Goal: Task Accomplishment & Management: Manage account settings

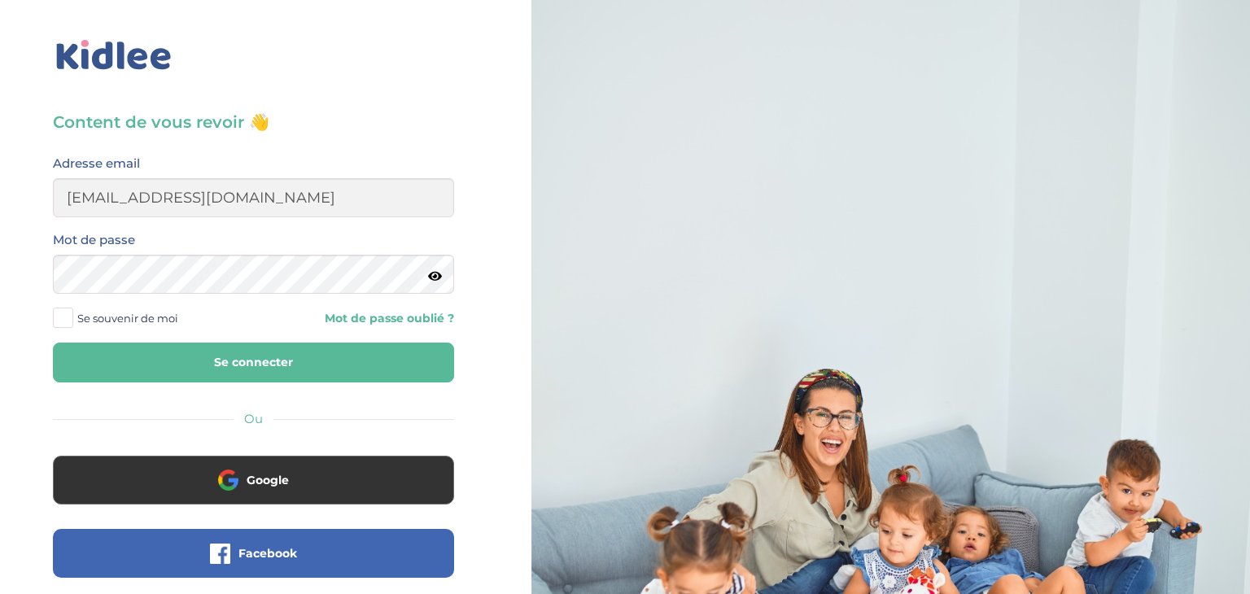
click at [53, 343] on button "Se connecter" at bounding box center [253, 363] width 401 height 40
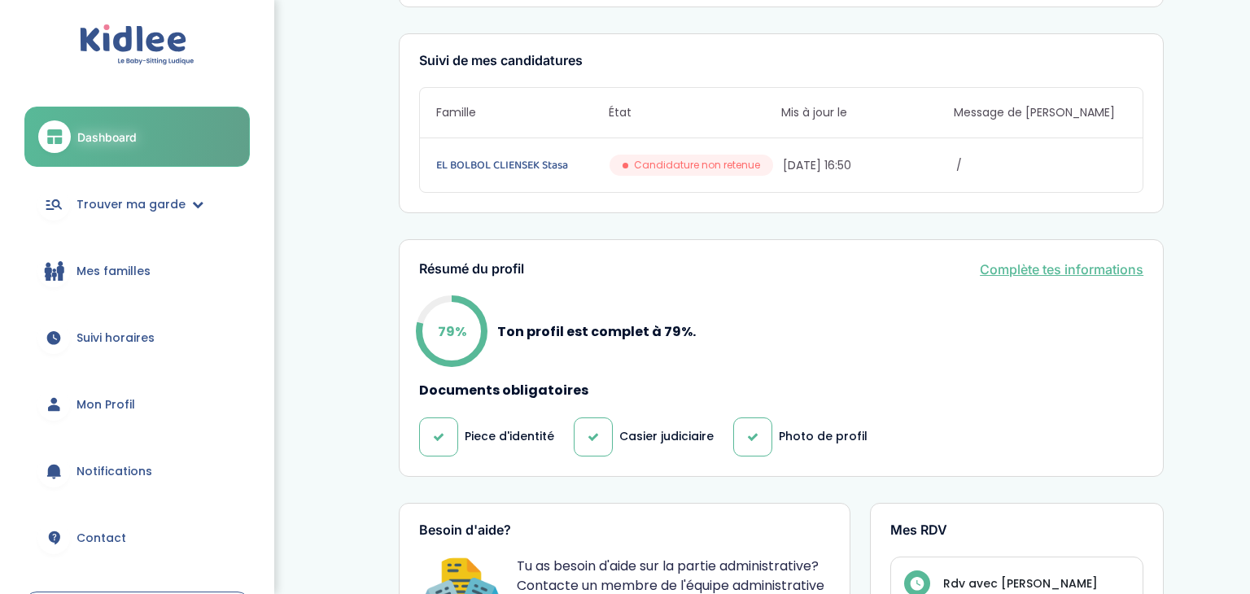
scroll to position [140, 0]
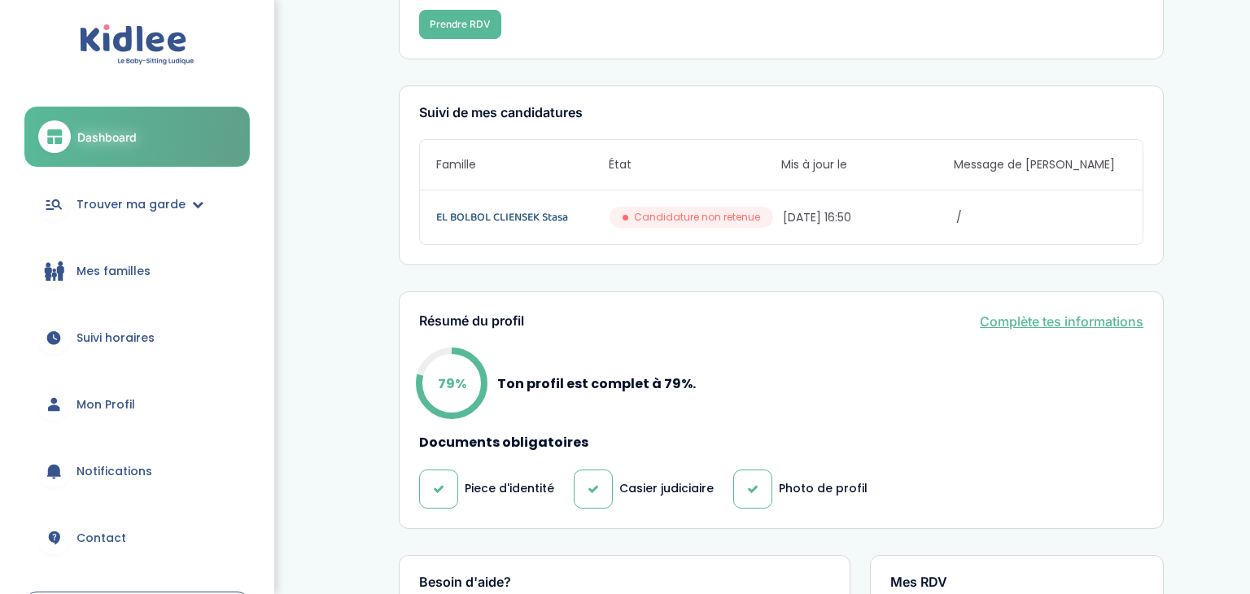
click at [525, 213] on link "EL BOLBOL CLIENSEK Stasa" at bounding box center [521, 217] width 170 height 18
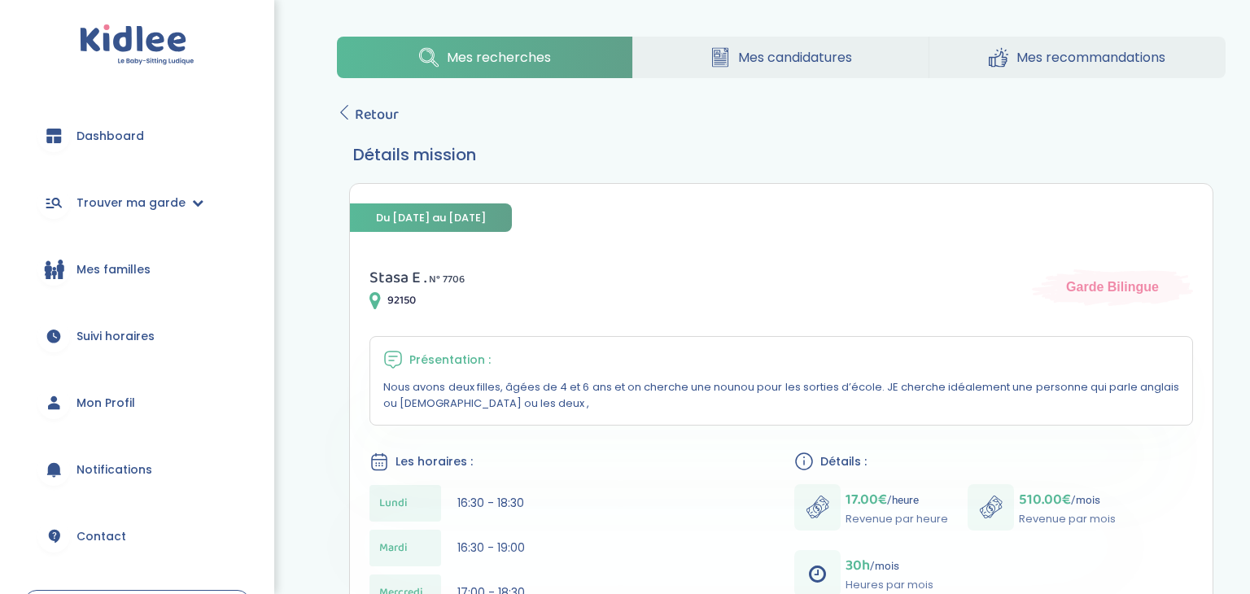
click at [119, 403] on span "Mon Profil" at bounding box center [106, 403] width 59 height 17
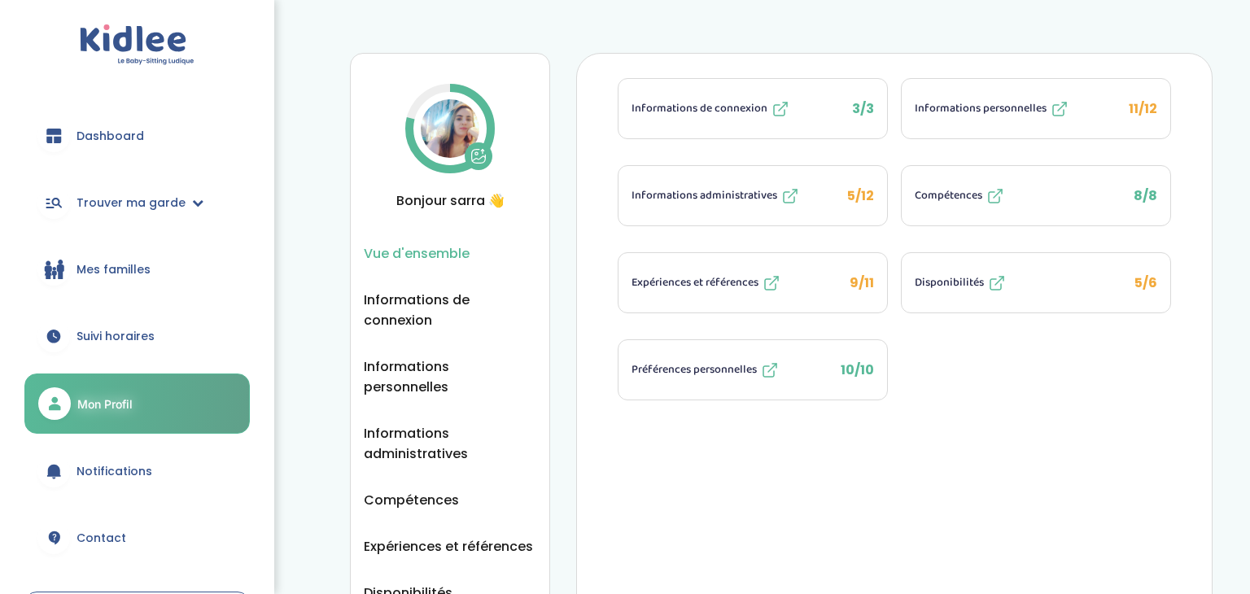
click at [826, 275] on button "Expériences et références 9/11" at bounding box center [753, 282] width 269 height 59
click at [956, 277] on span "Disponibilités" at bounding box center [949, 282] width 69 height 17
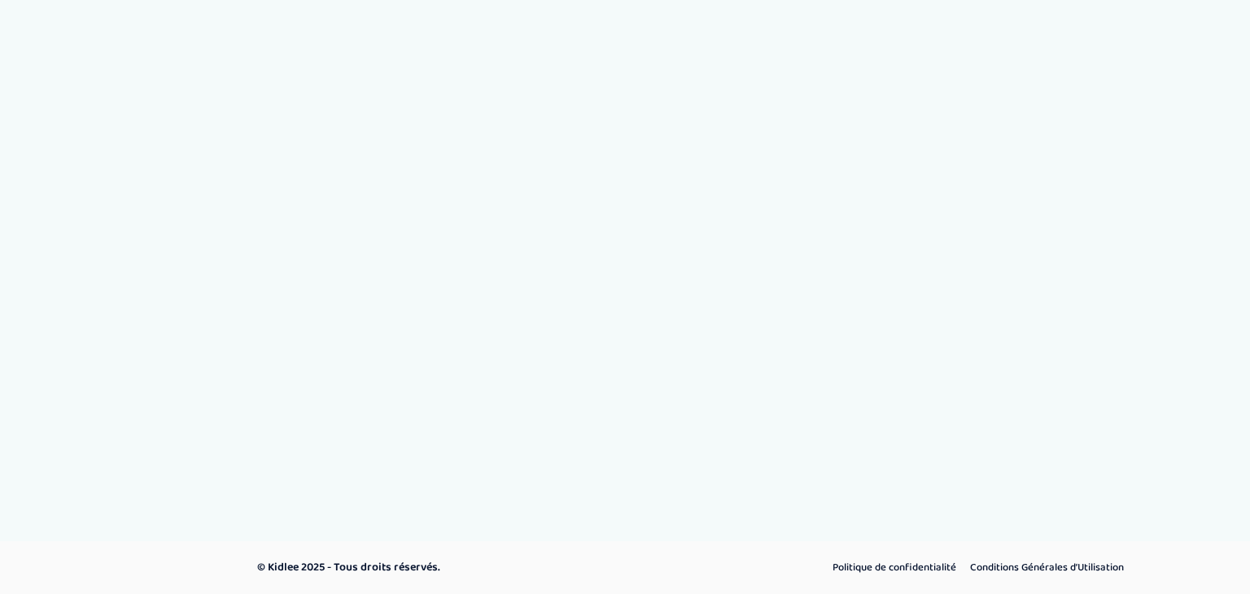
select select "1"
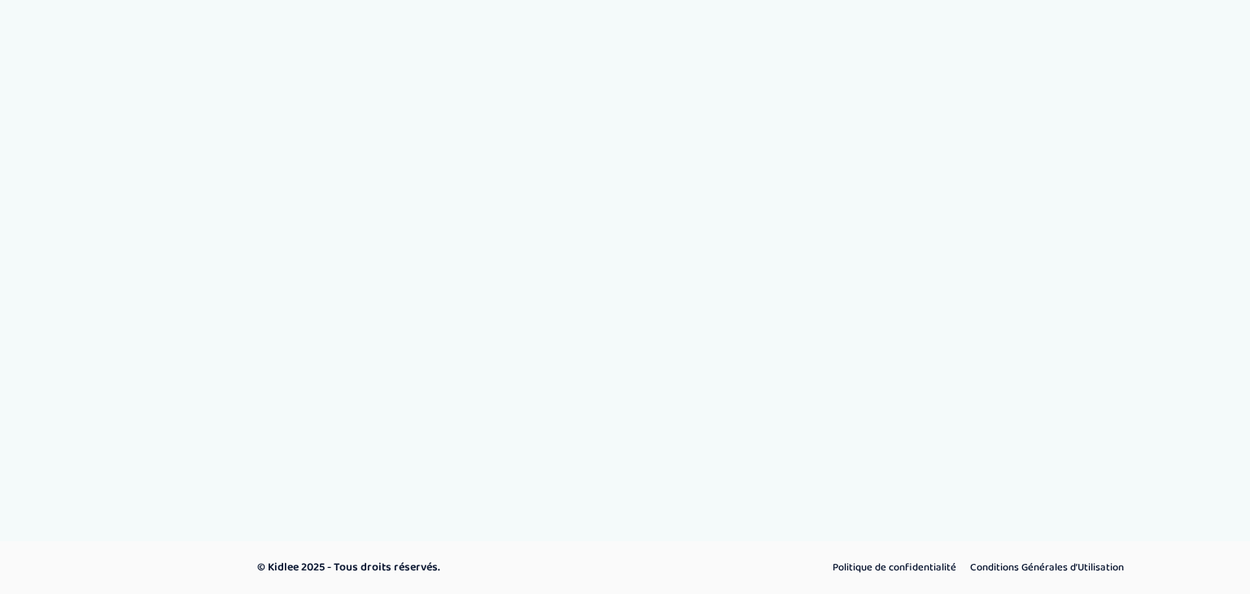
select select "1"
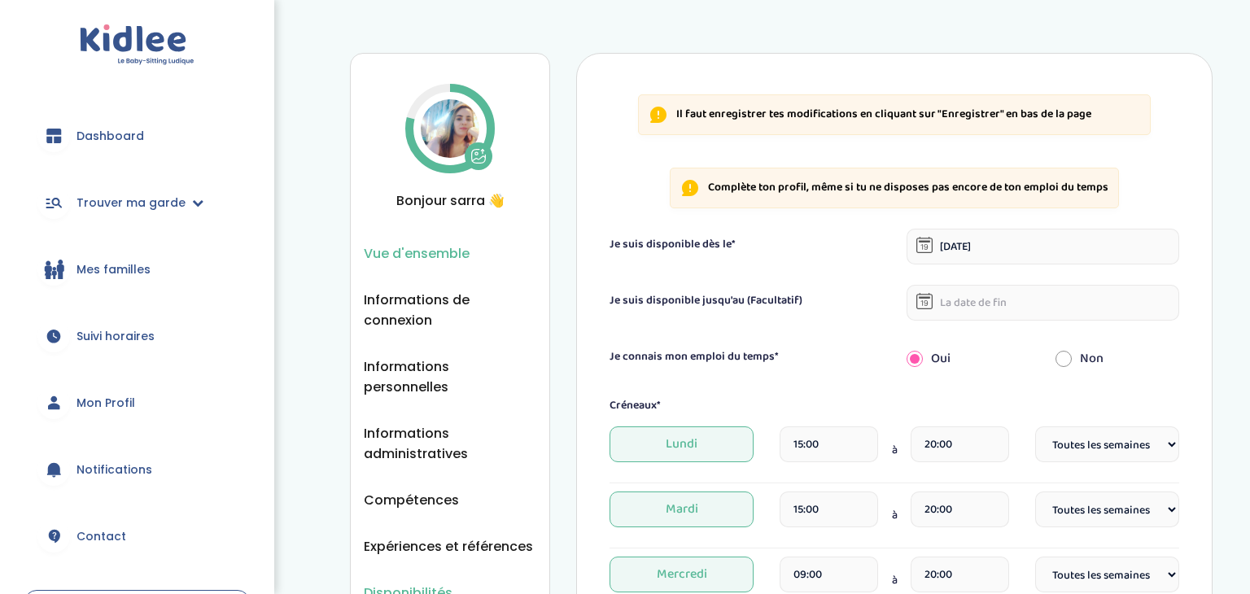
click at [377, 261] on button "Vue d'ensemble" at bounding box center [417, 253] width 106 height 20
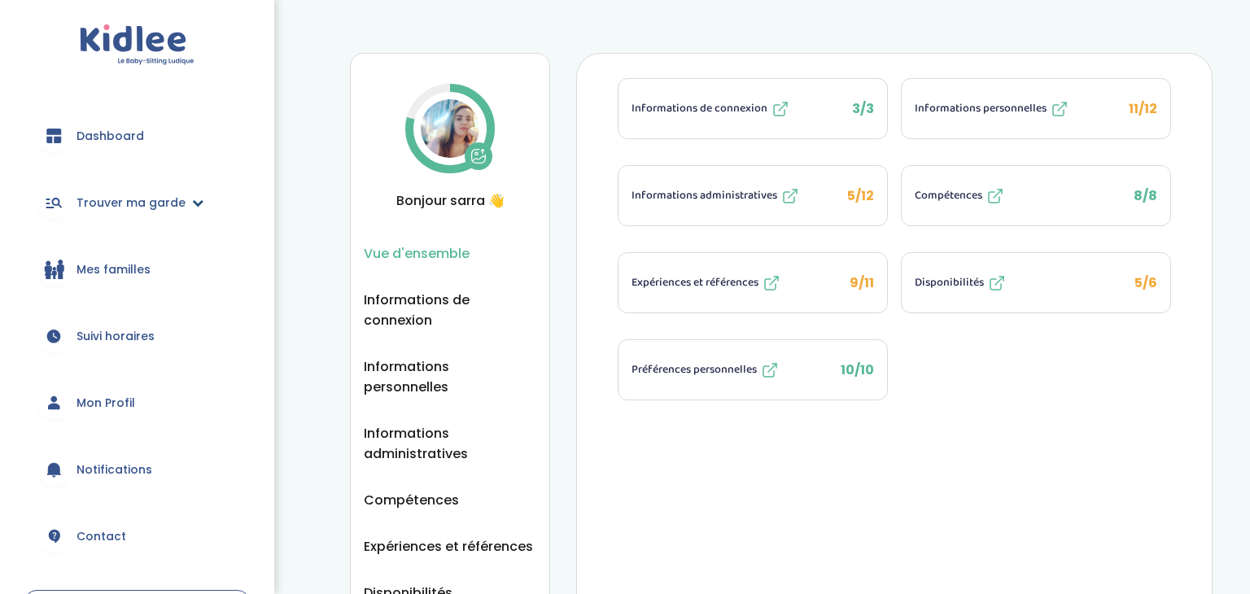
click at [120, 204] on span "Trouver ma garde" at bounding box center [131, 203] width 109 height 17
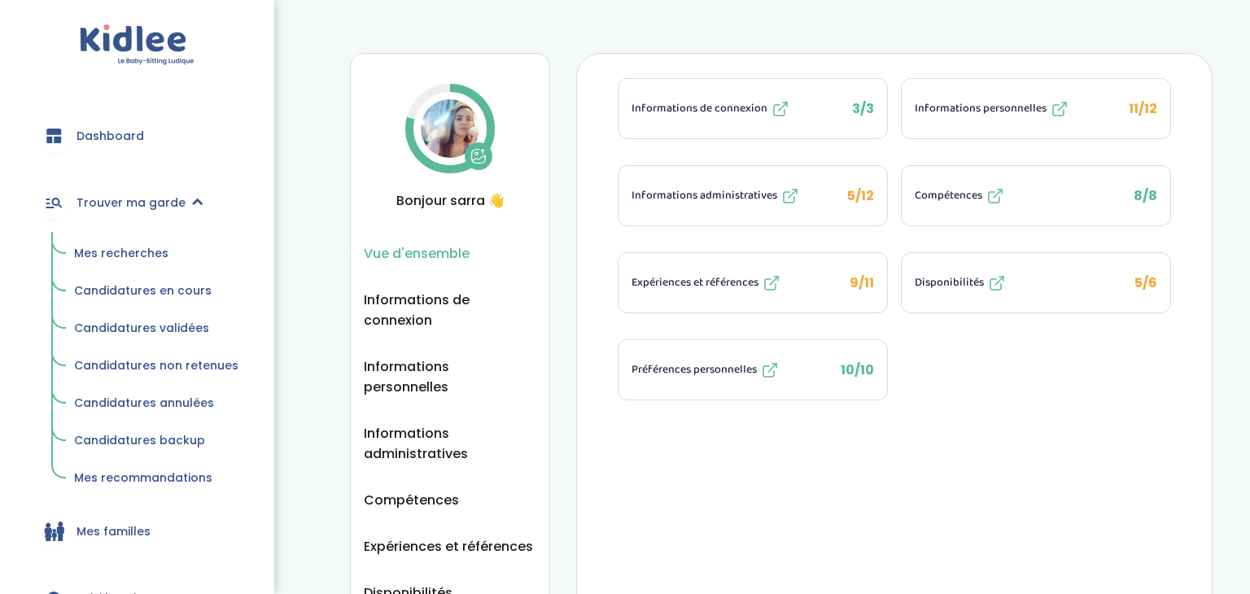
click at [96, 248] on span "Mes recherches" at bounding box center [121, 253] width 94 height 16
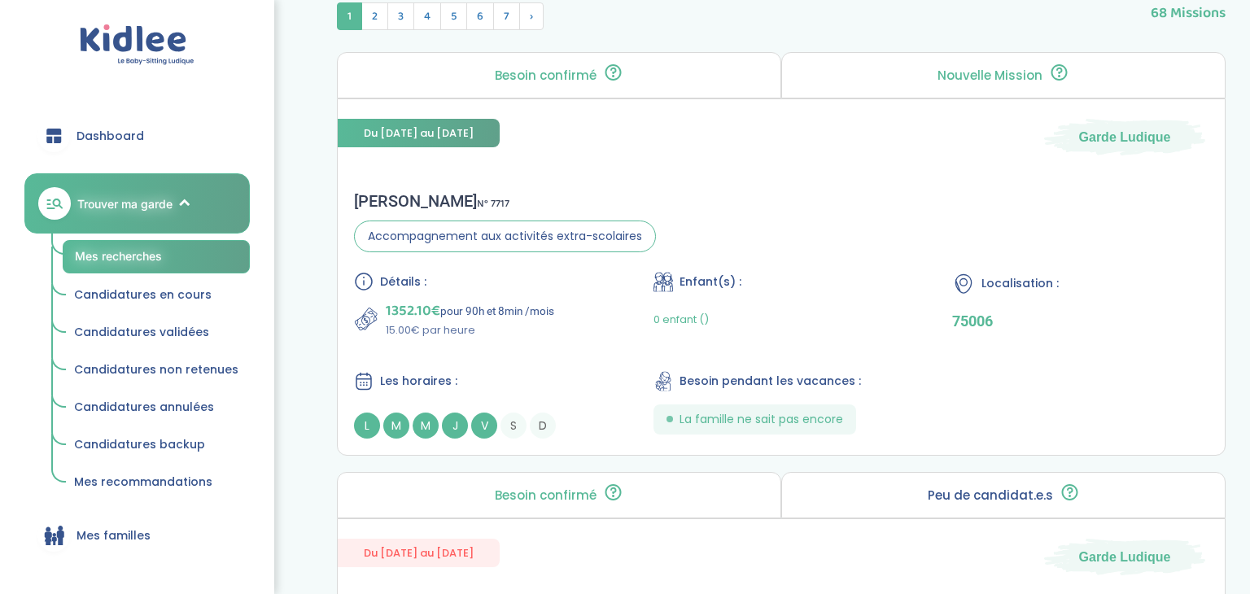
scroll to position [680, 0]
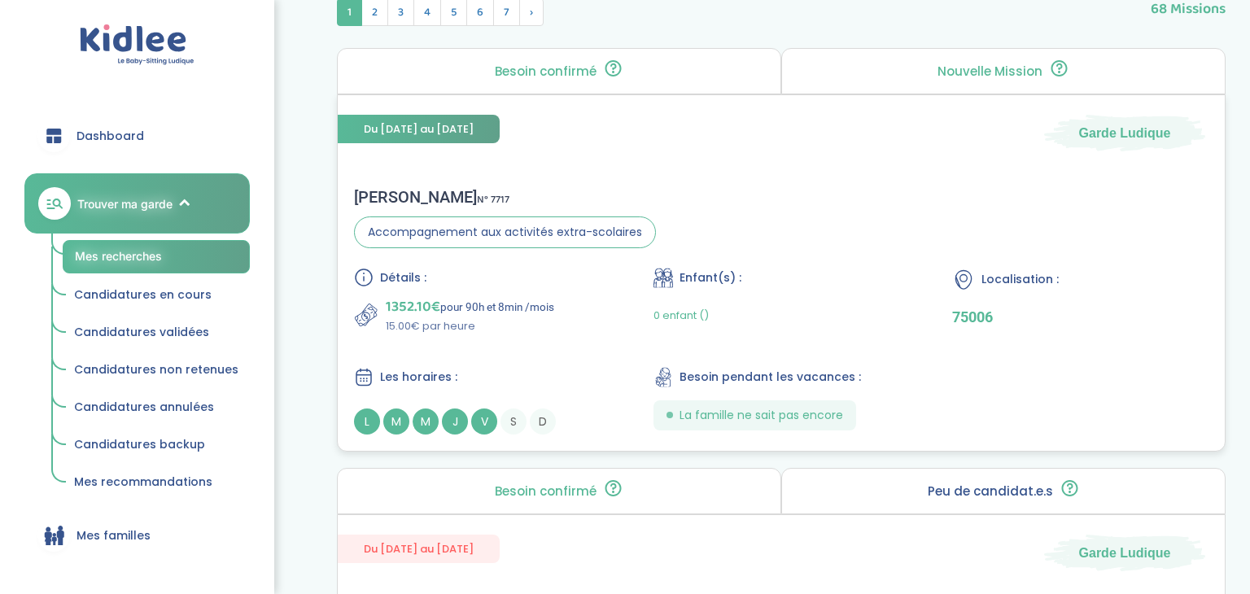
click at [552, 318] on p "15.00€ par heure" at bounding box center [470, 326] width 168 height 16
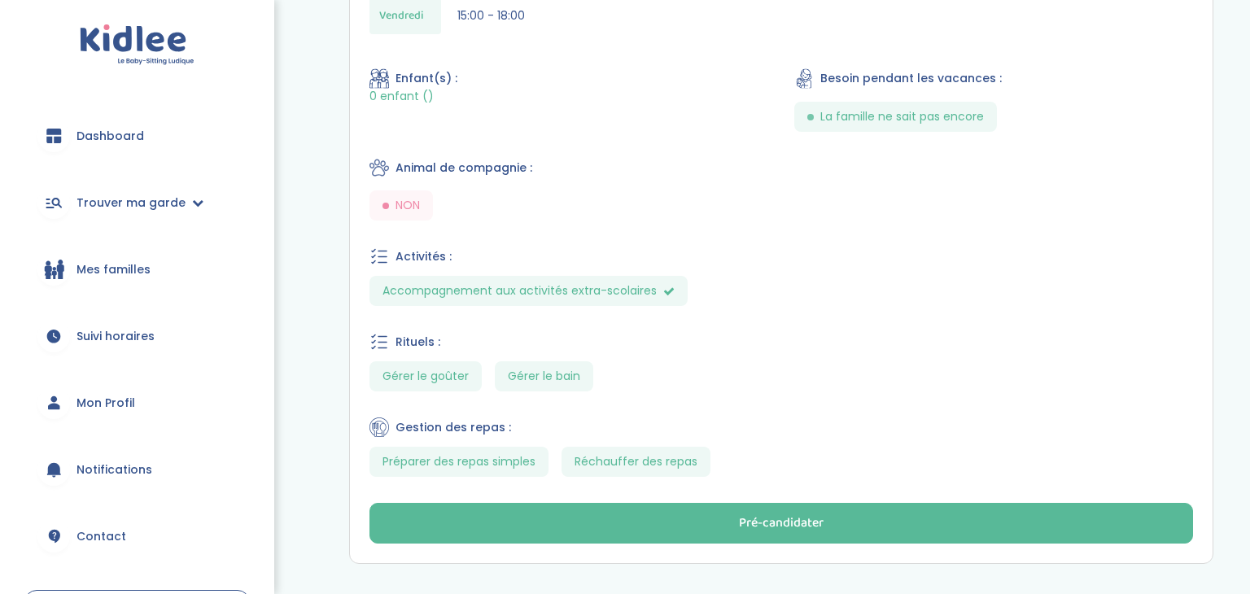
scroll to position [696, 0]
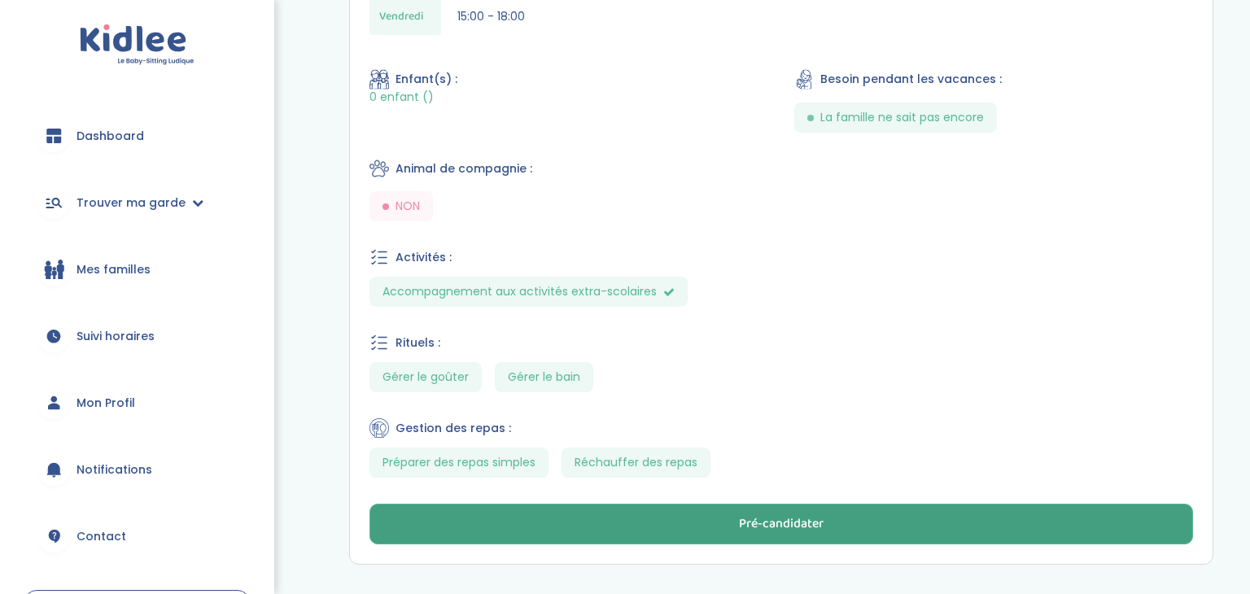
click at [692, 510] on button "Pré-candidater" at bounding box center [782, 524] width 824 height 41
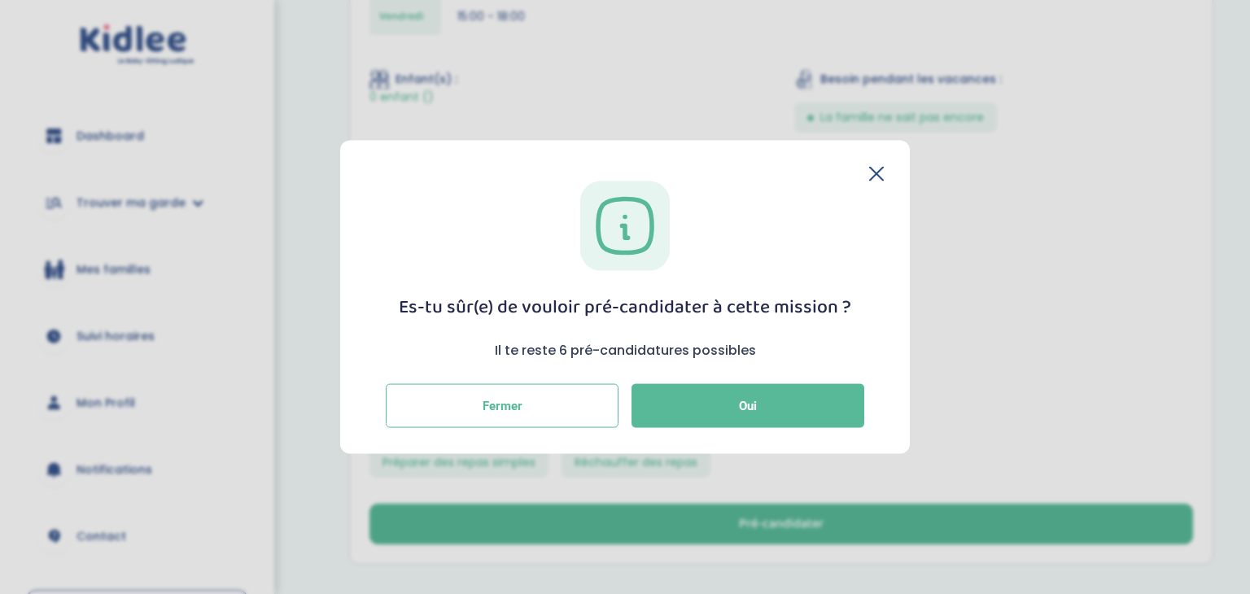
click at [877, 168] on icon at bounding box center [876, 174] width 15 height 15
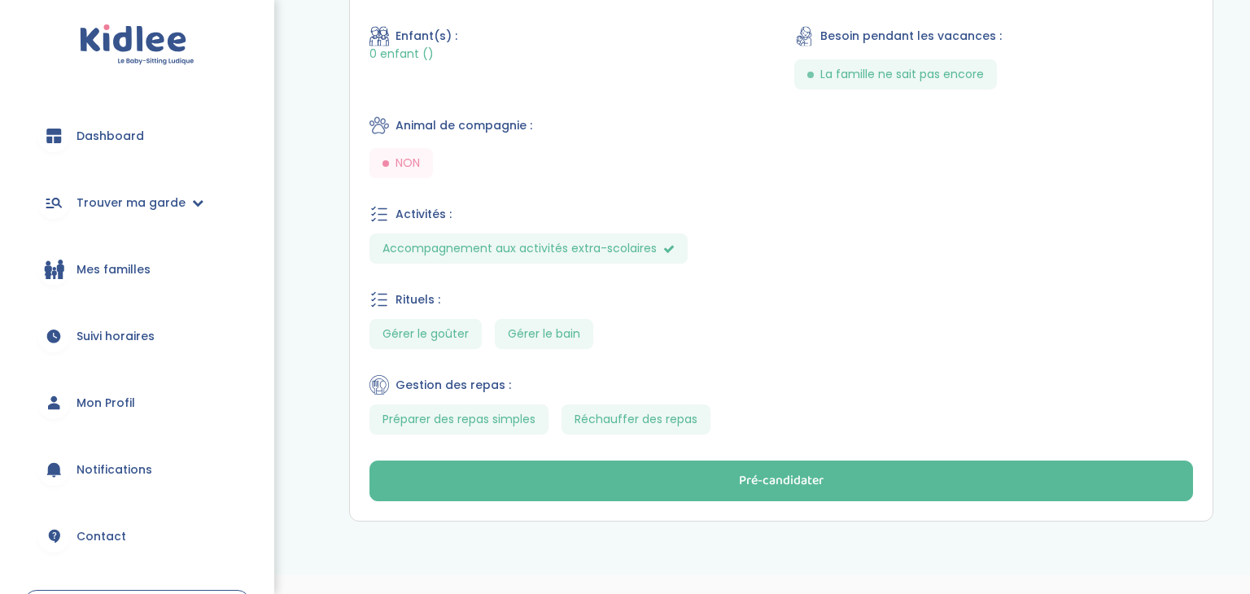
scroll to position [772, 0]
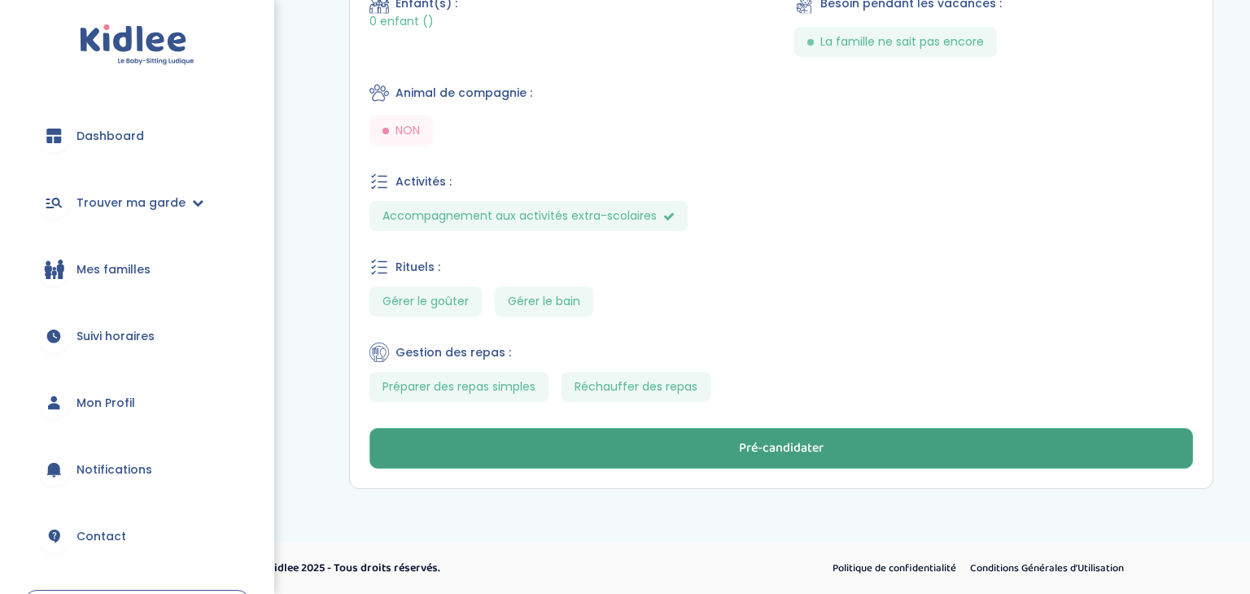
click at [685, 444] on button "Pré-candidater" at bounding box center [782, 448] width 824 height 41
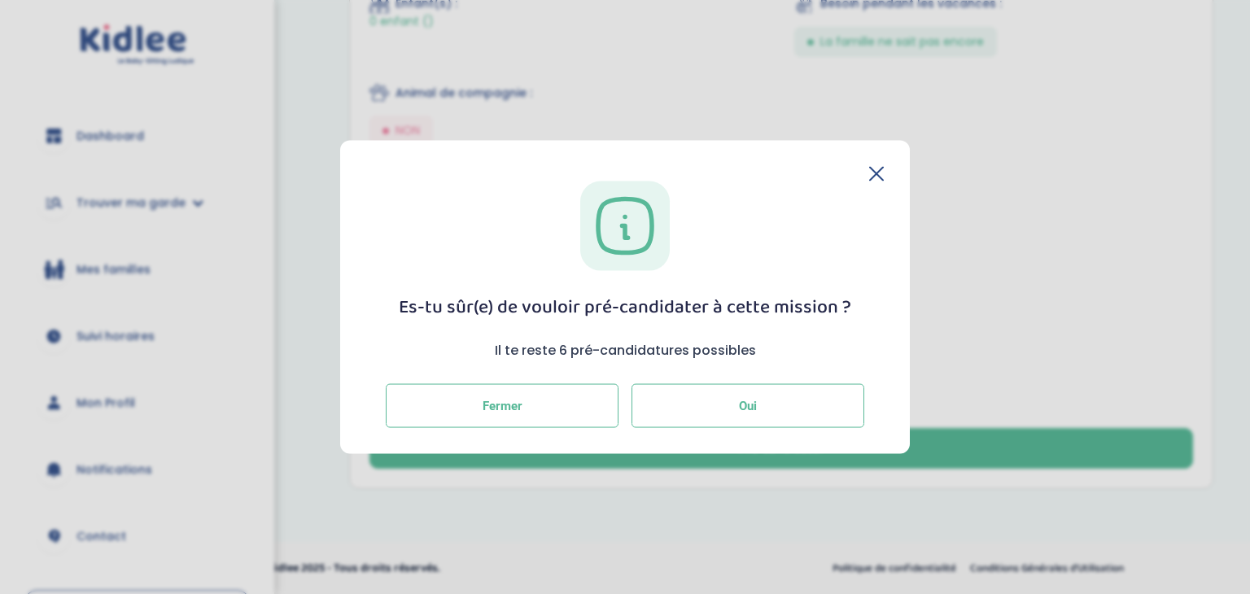
click at [738, 394] on button "Oui" at bounding box center [748, 405] width 233 height 44
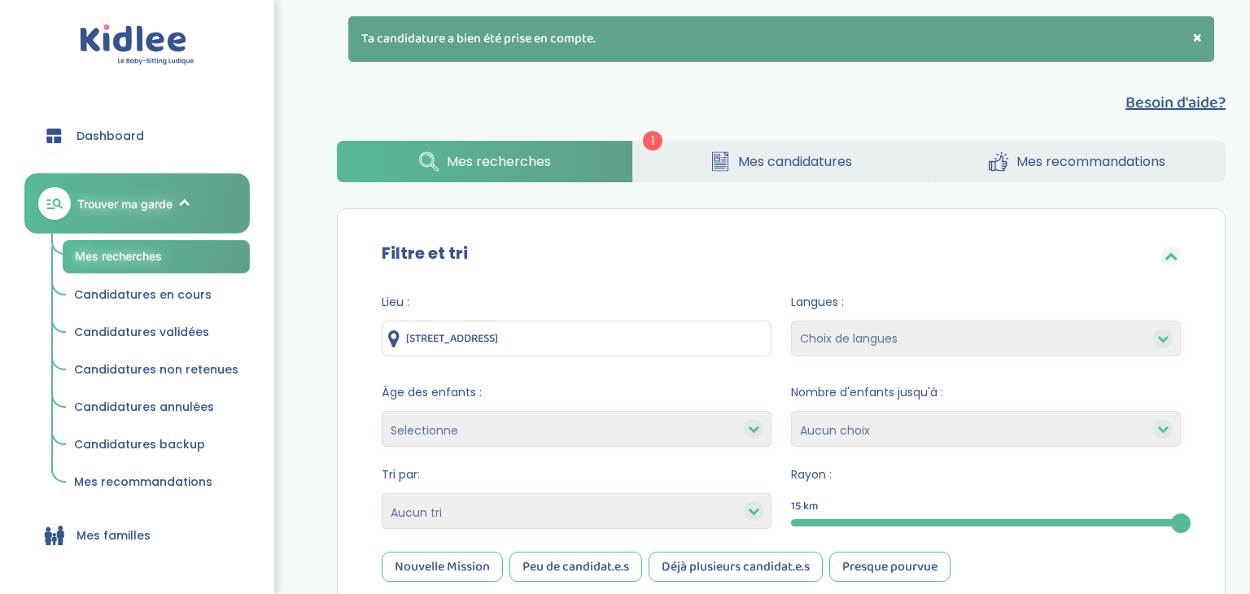
click at [109, 128] on span "Dashboard" at bounding box center [111, 136] width 68 height 17
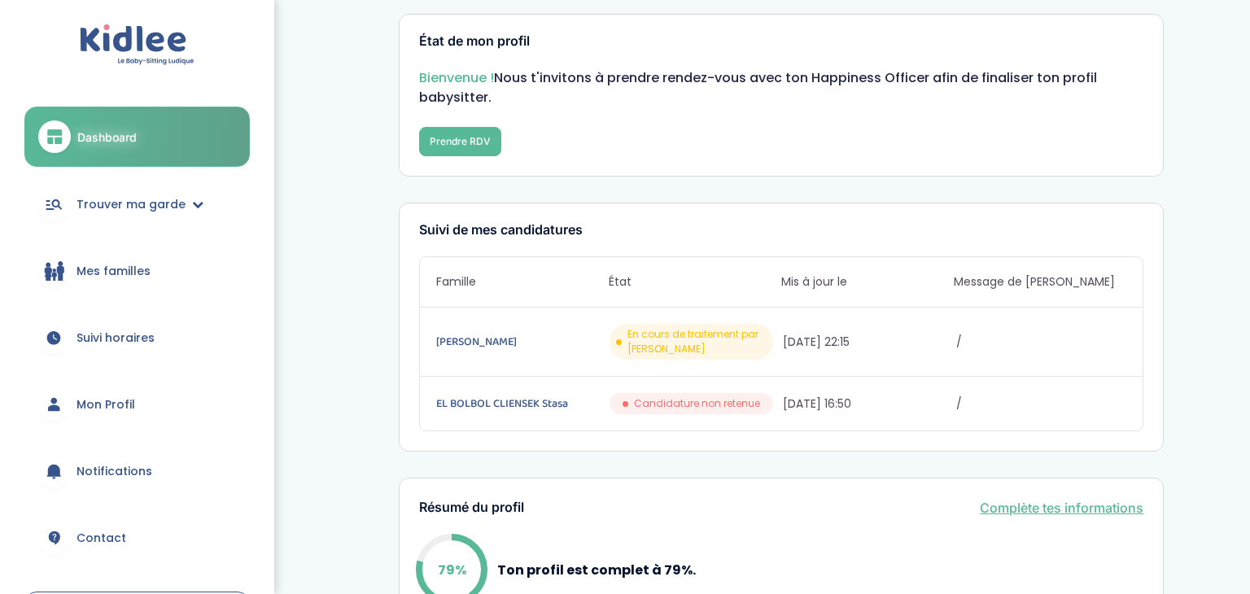
scroll to position [26, 0]
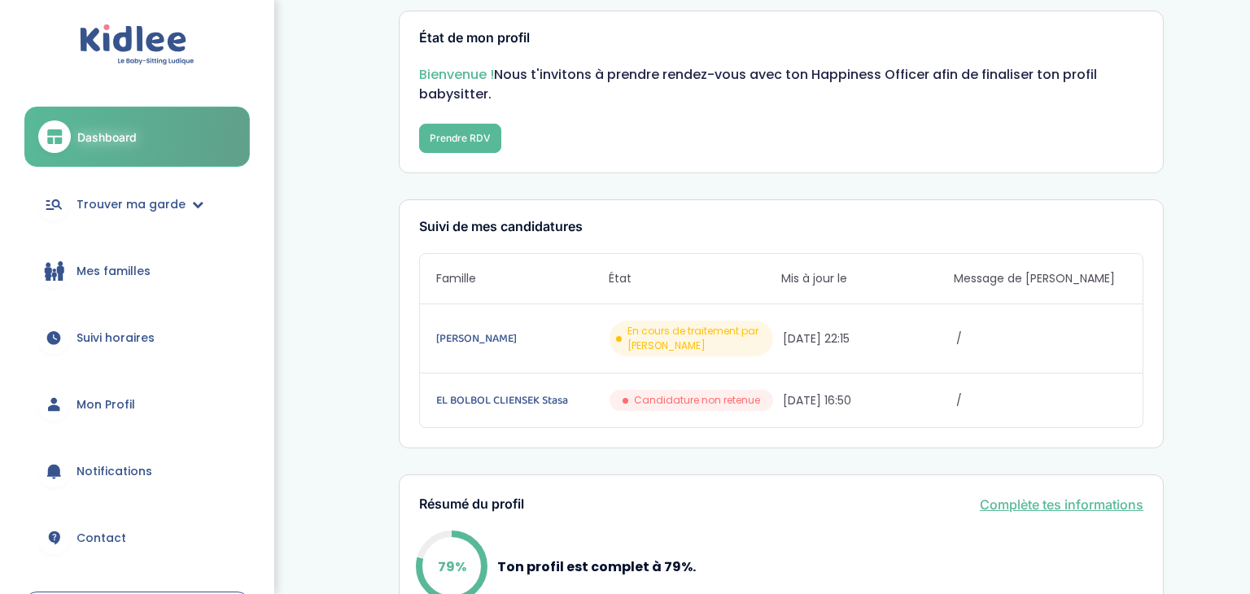
click at [96, 412] on span "Mon Profil" at bounding box center [106, 404] width 59 height 17
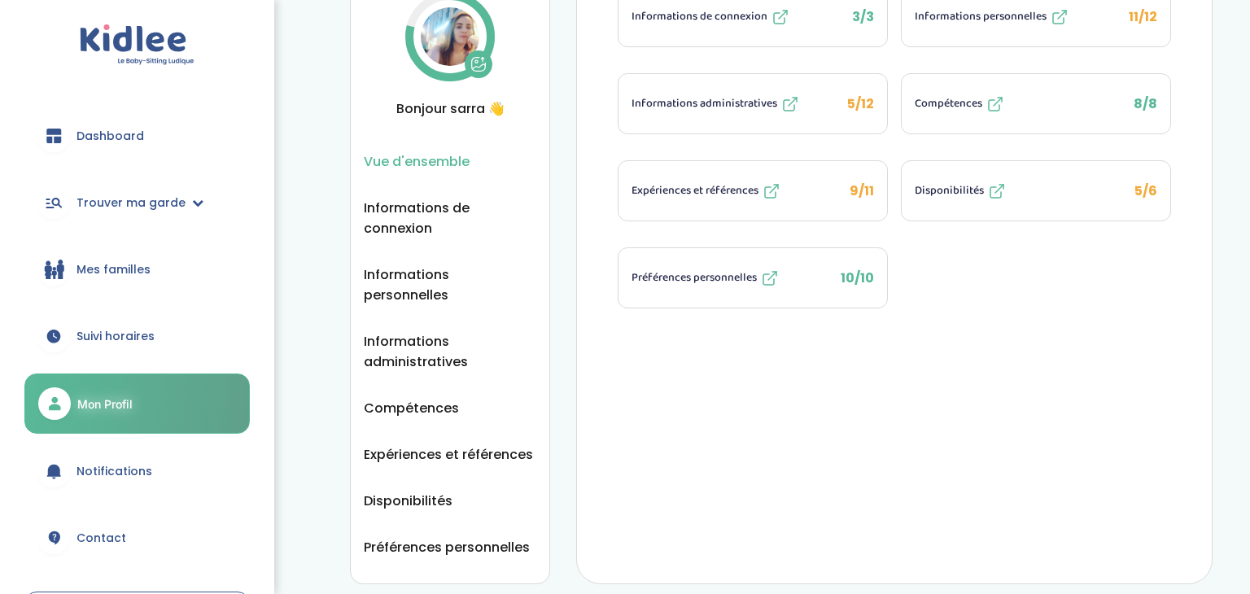
scroll to position [96, 0]
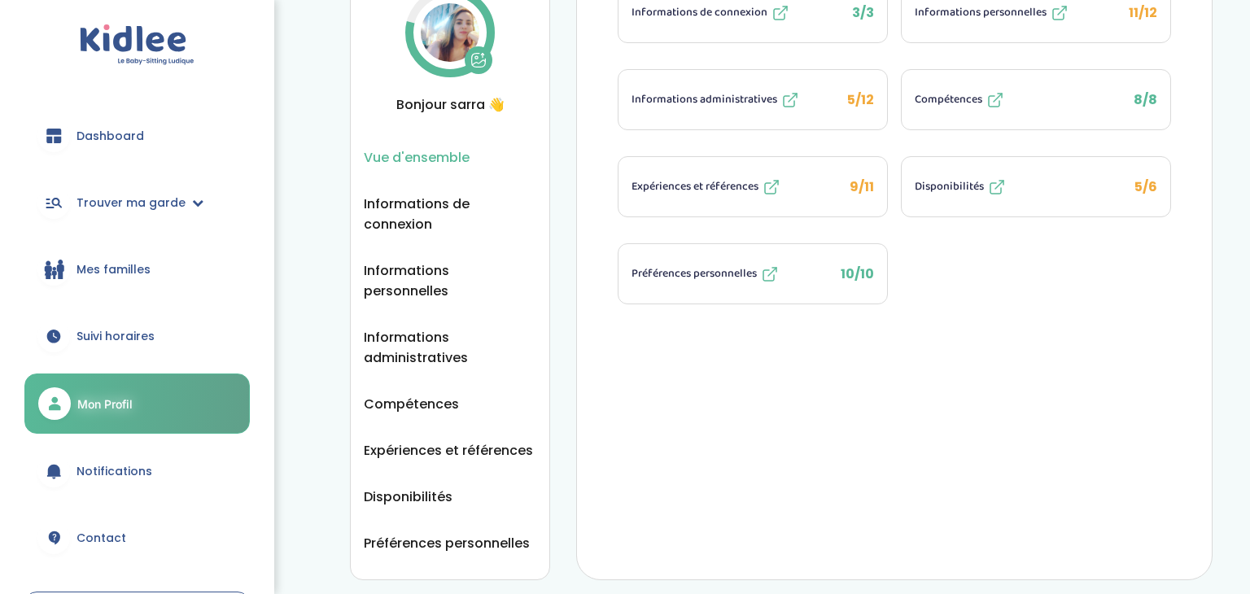
click at [969, 182] on span "Disponibilités" at bounding box center [949, 186] width 69 height 17
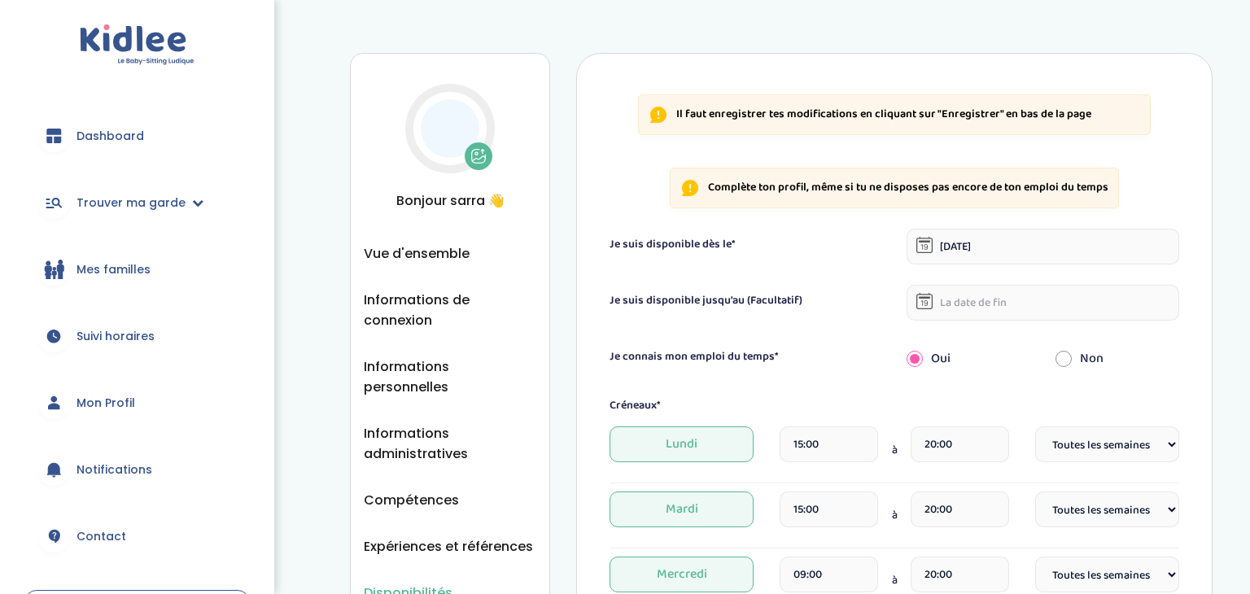
select select "1"
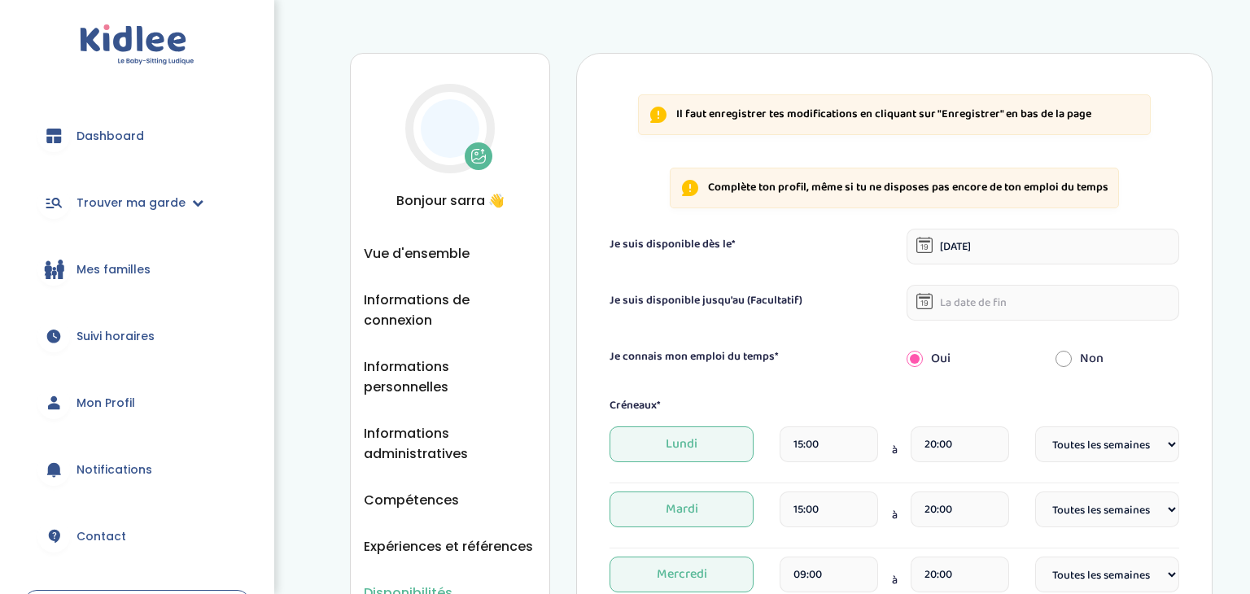
select select "1"
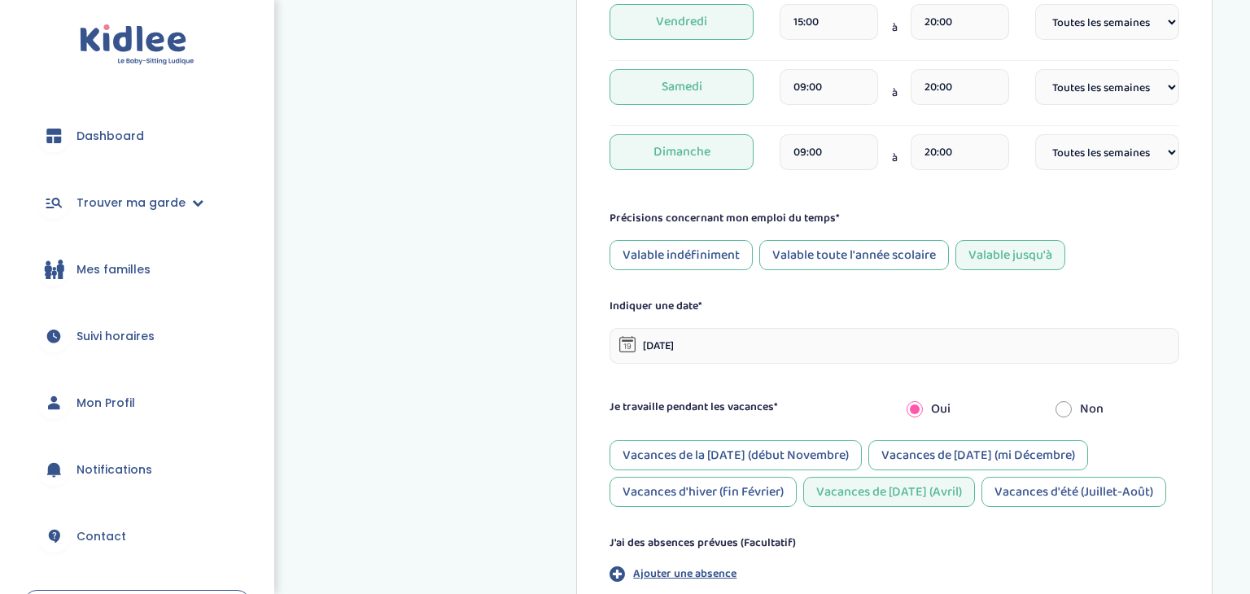
scroll to position [687, 0]
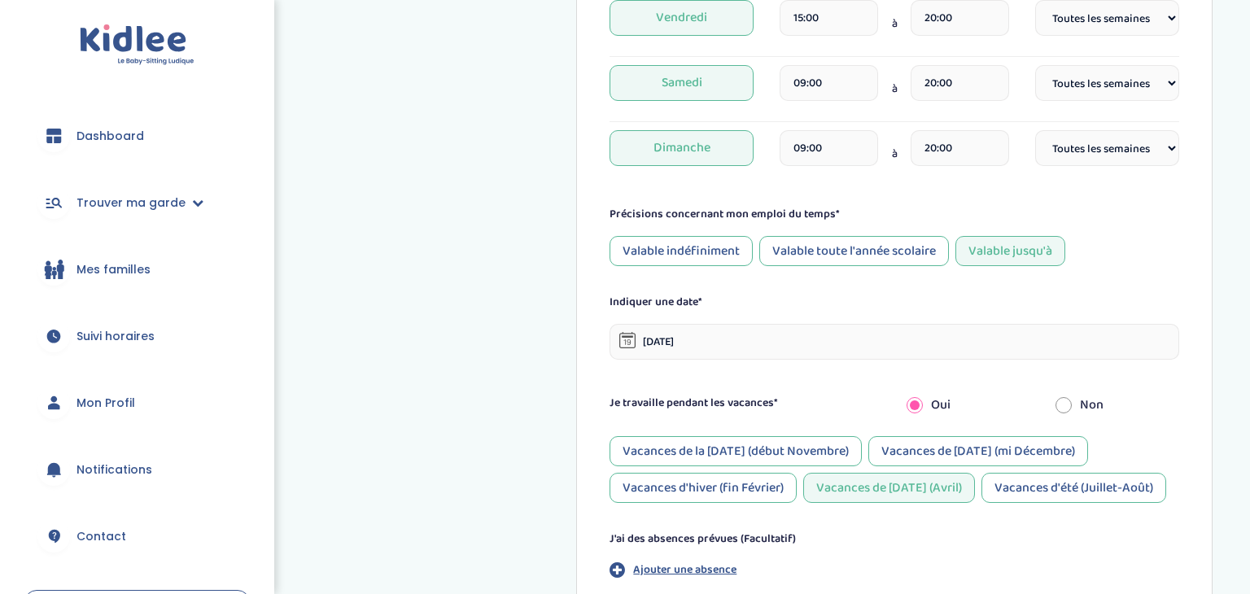
click at [702, 253] on div "Valable indéfiniment" at bounding box center [681, 251] width 143 height 30
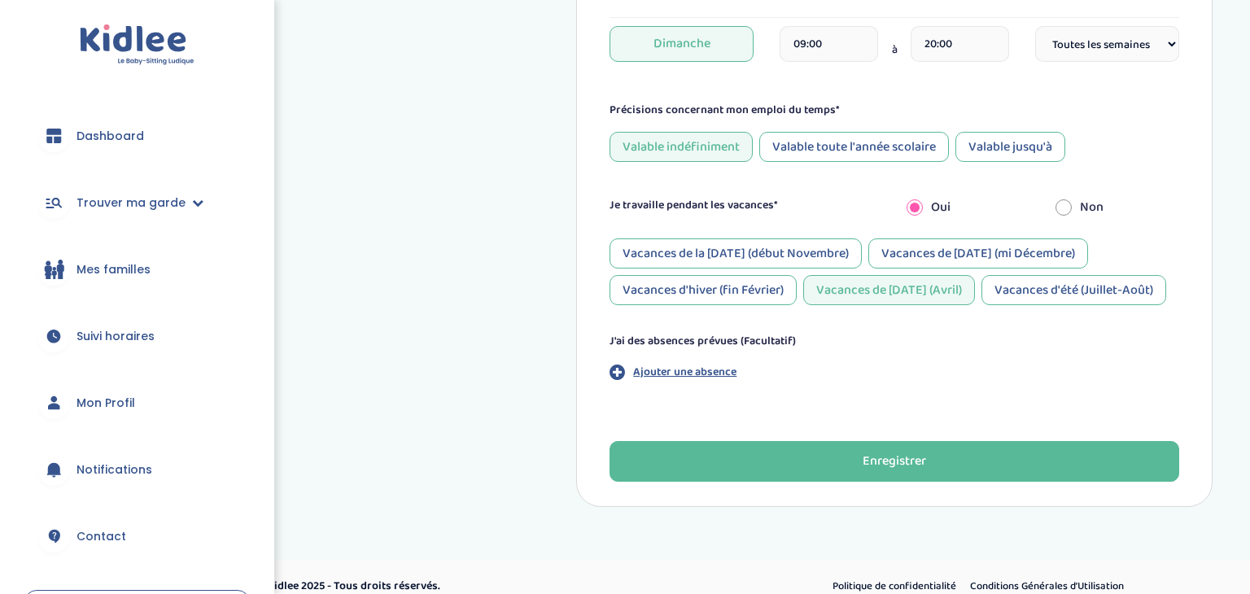
scroll to position [808, 0]
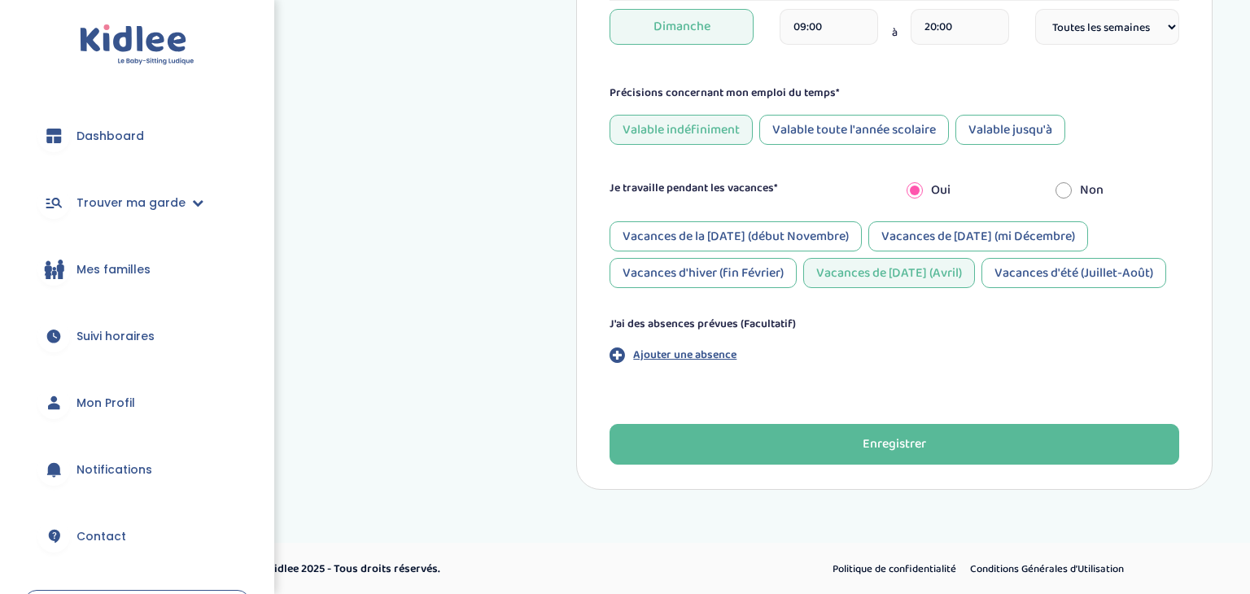
click at [865, 125] on div "Valable toute l'année scolaire" at bounding box center [854, 130] width 190 height 30
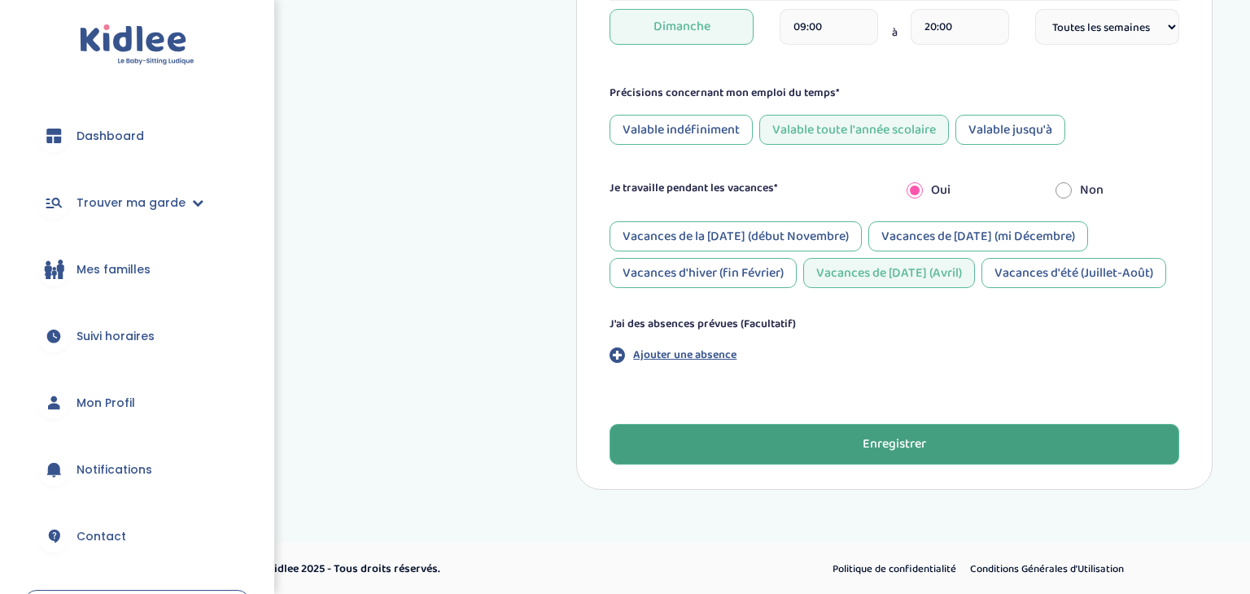
click at [839, 454] on button "Enregistrer" at bounding box center [895, 444] width 570 height 41
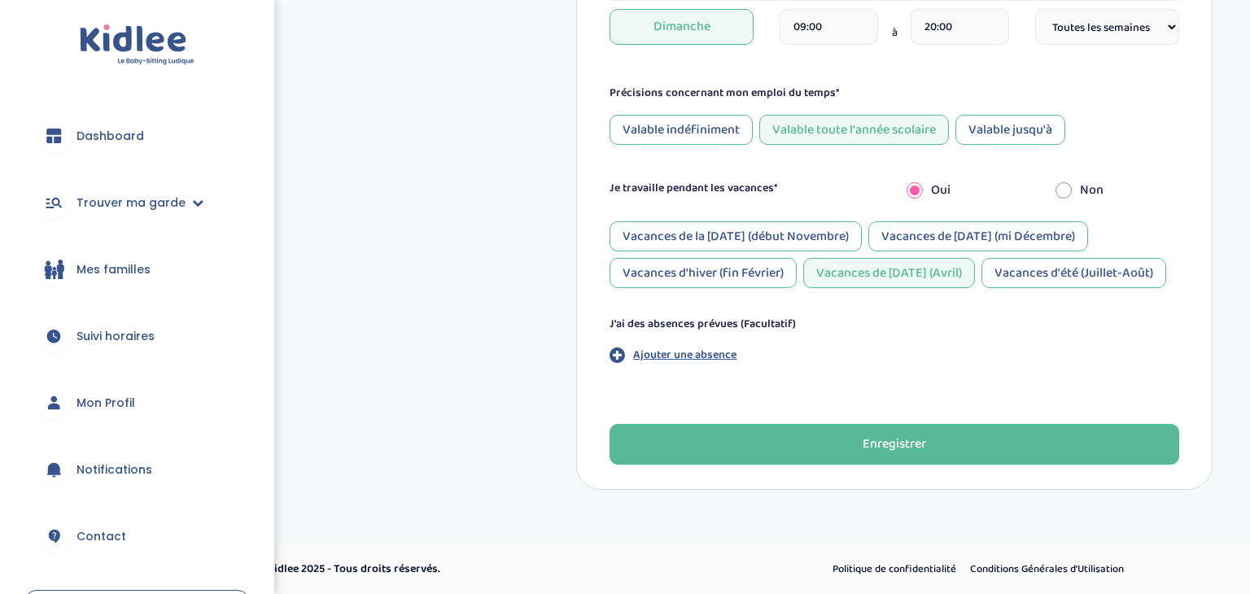
click at [686, 127] on div "Valable indéfiniment" at bounding box center [681, 130] width 143 height 30
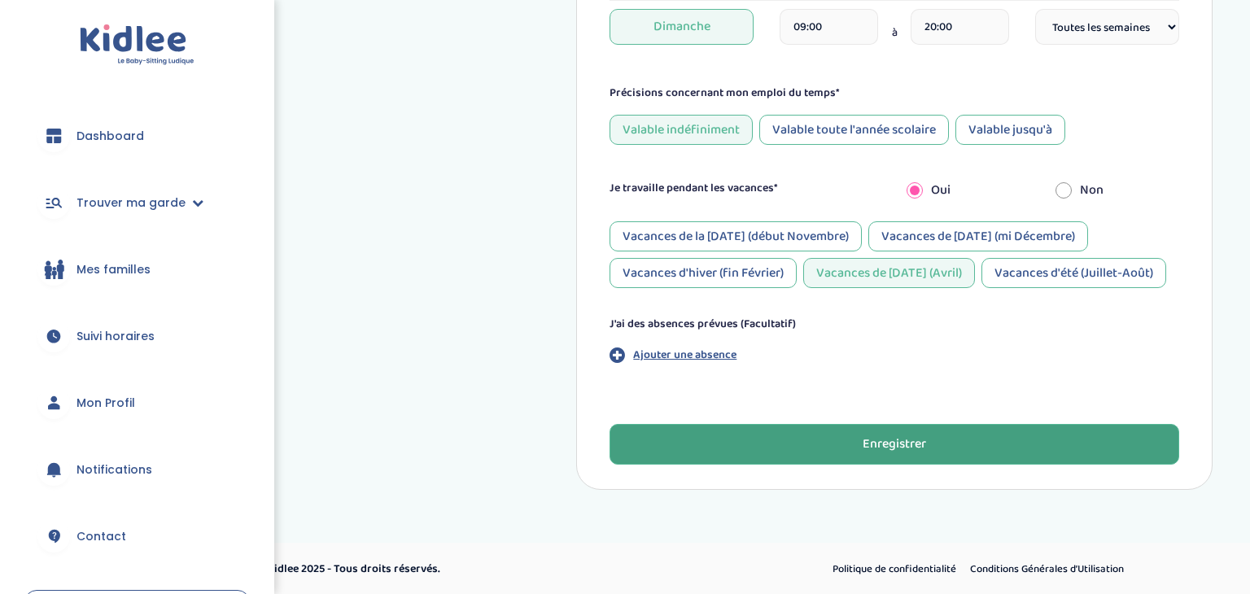
click at [839, 440] on button "Enregistrer" at bounding box center [895, 444] width 570 height 41
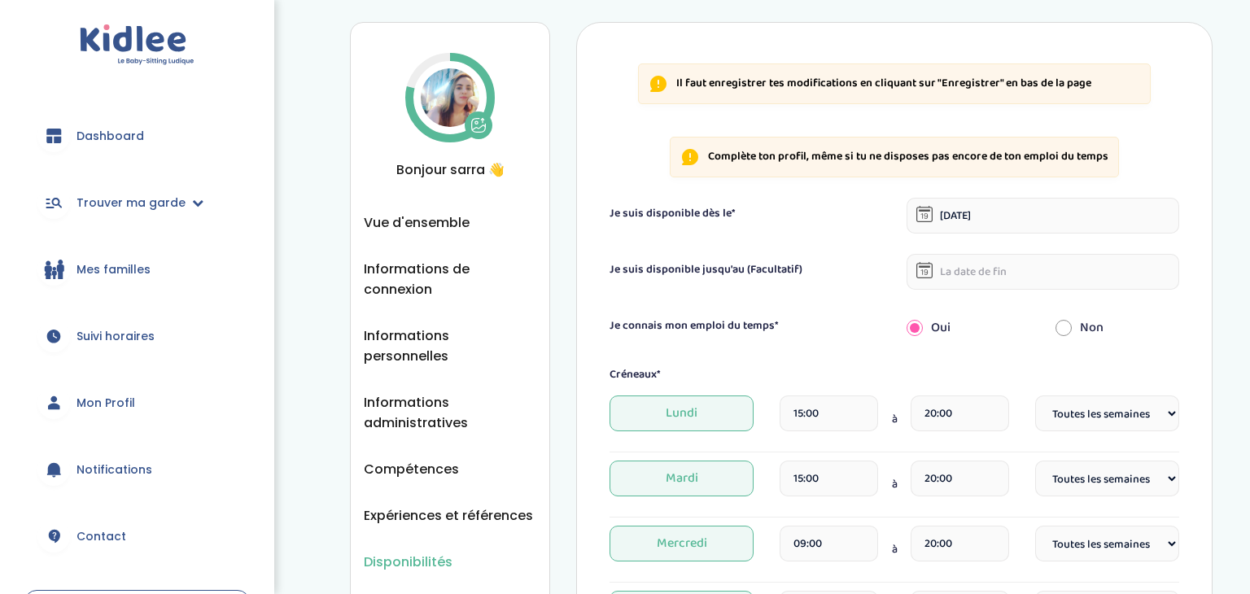
scroll to position [30, 0]
click at [101, 133] on span "Dashboard" at bounding box center [111, 136] width 68 height 17
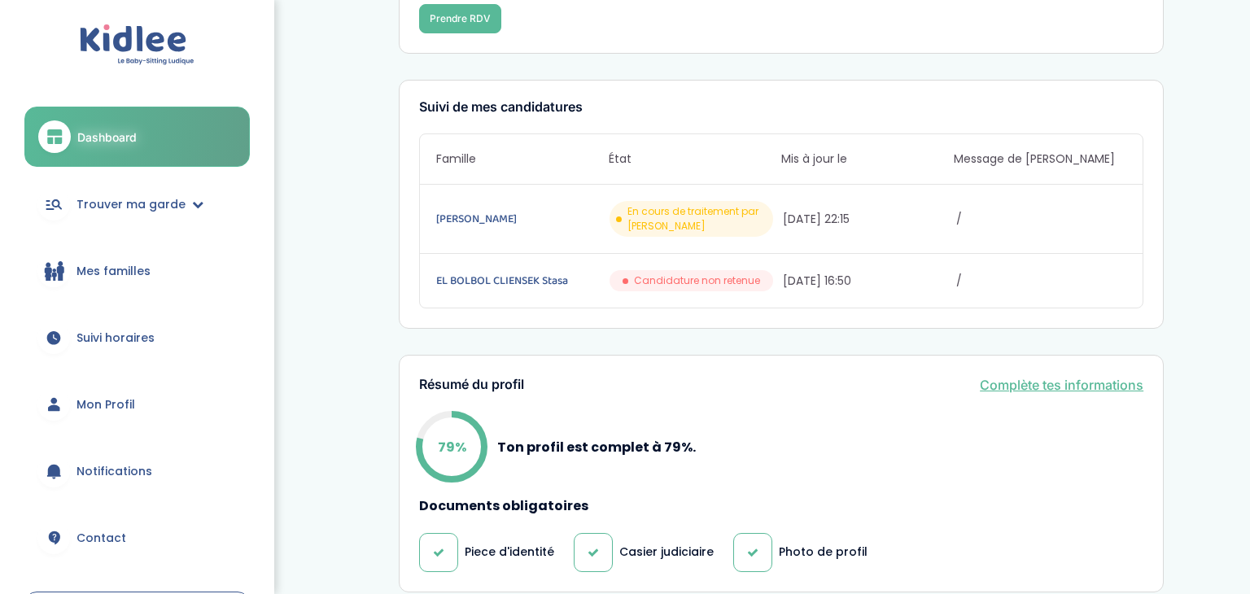
scroll to position [148, 0]
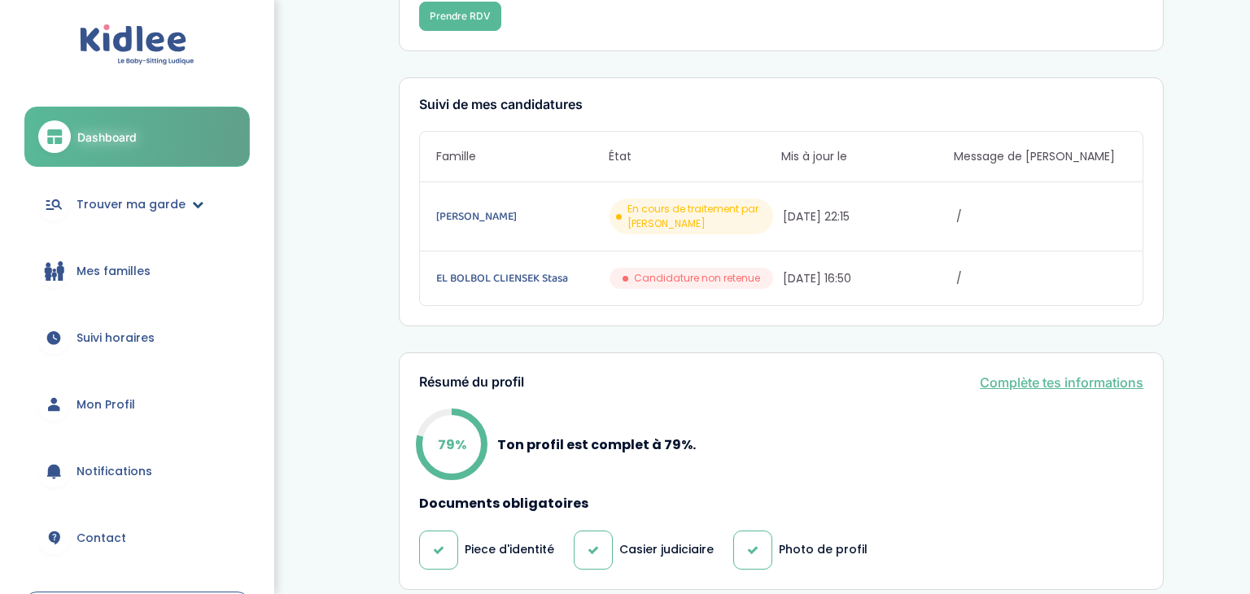
click at [117, 207] on span "Trouver ma garde" at bounding box center [131, 204] width 109 height 17
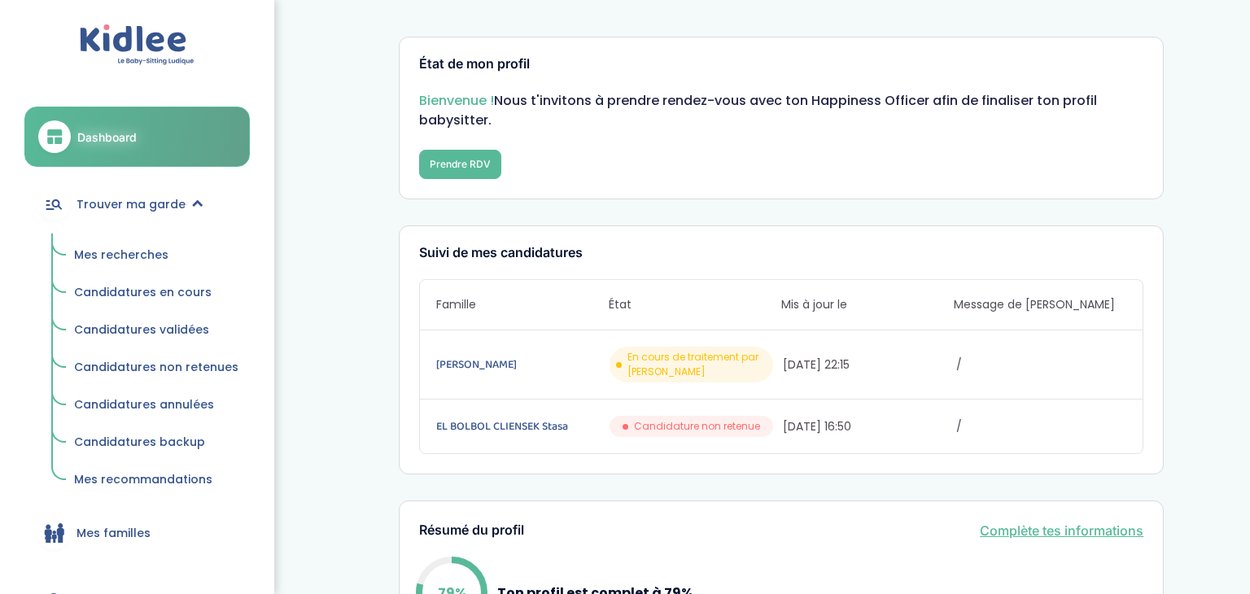
click at [111, 257] on span "Mes recherches" at bounding box center [121, 255] width 94 height 16
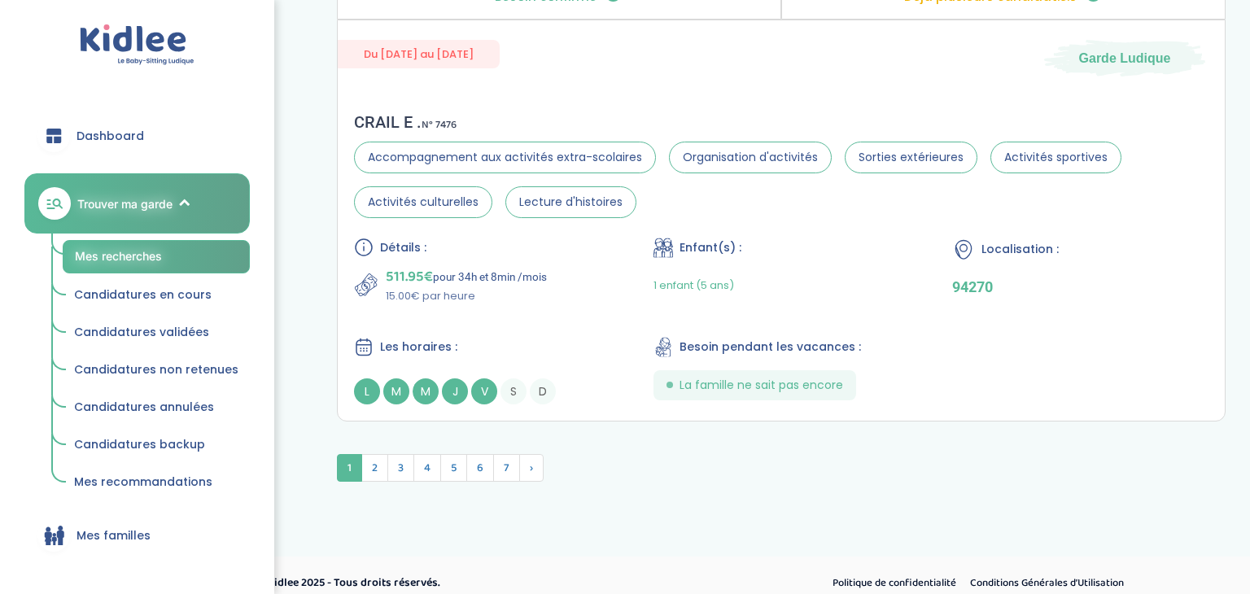
scroll to position [4582, 0]
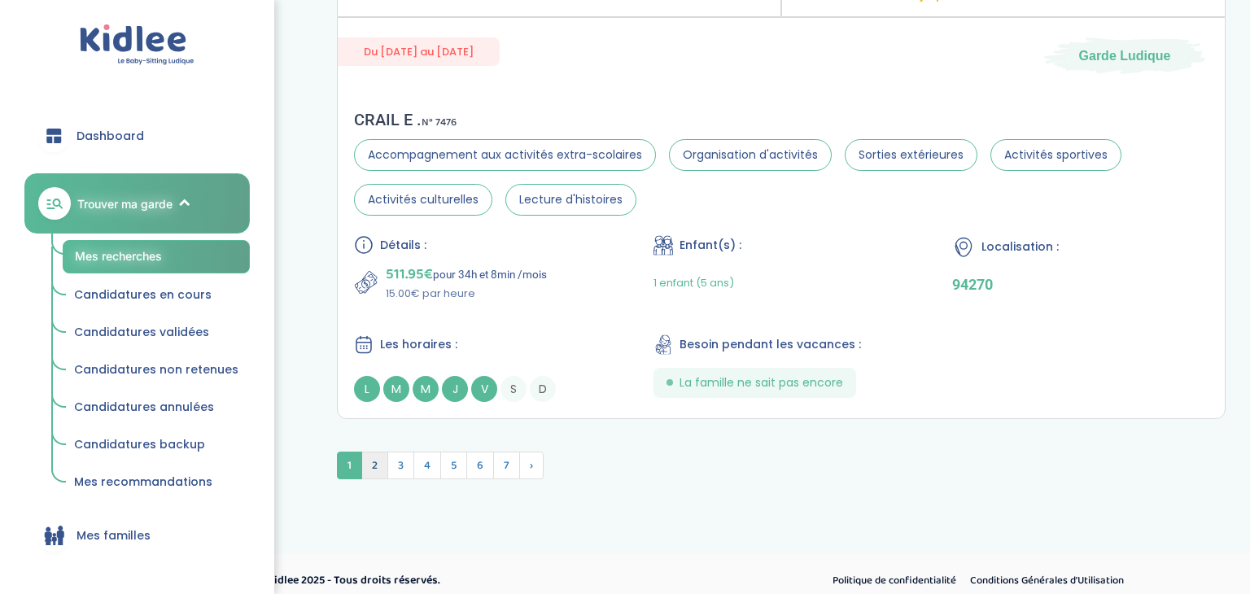
click at [377, 454] on span "2" at bounding box center [374, 466] width 27 height 28
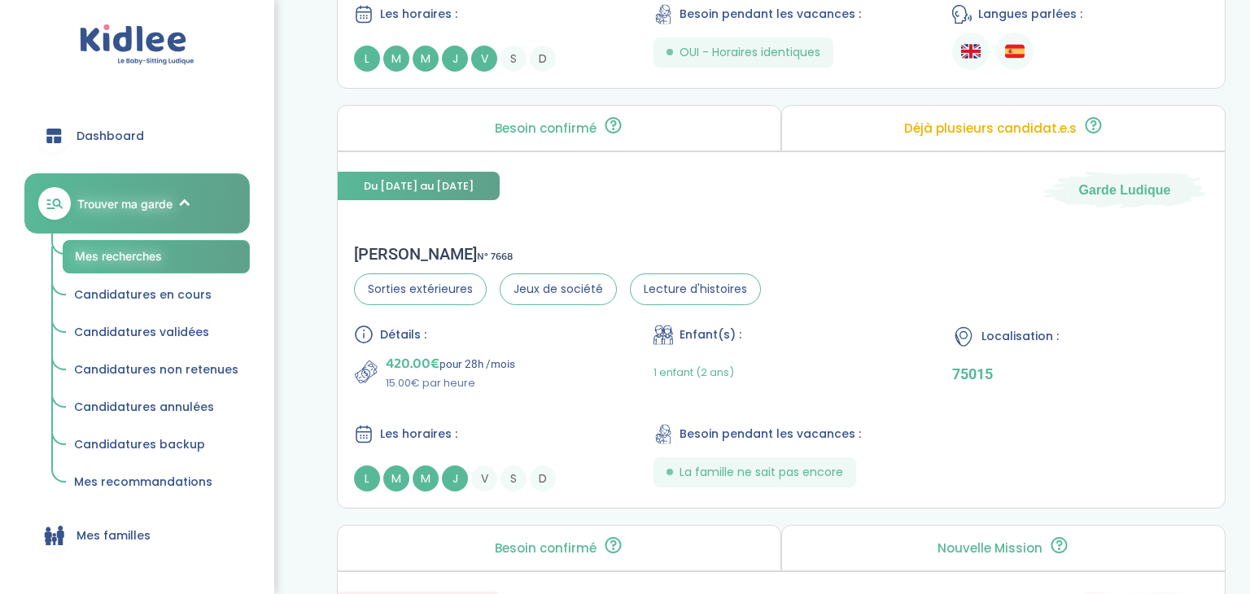
scroll to position [3147, 0]
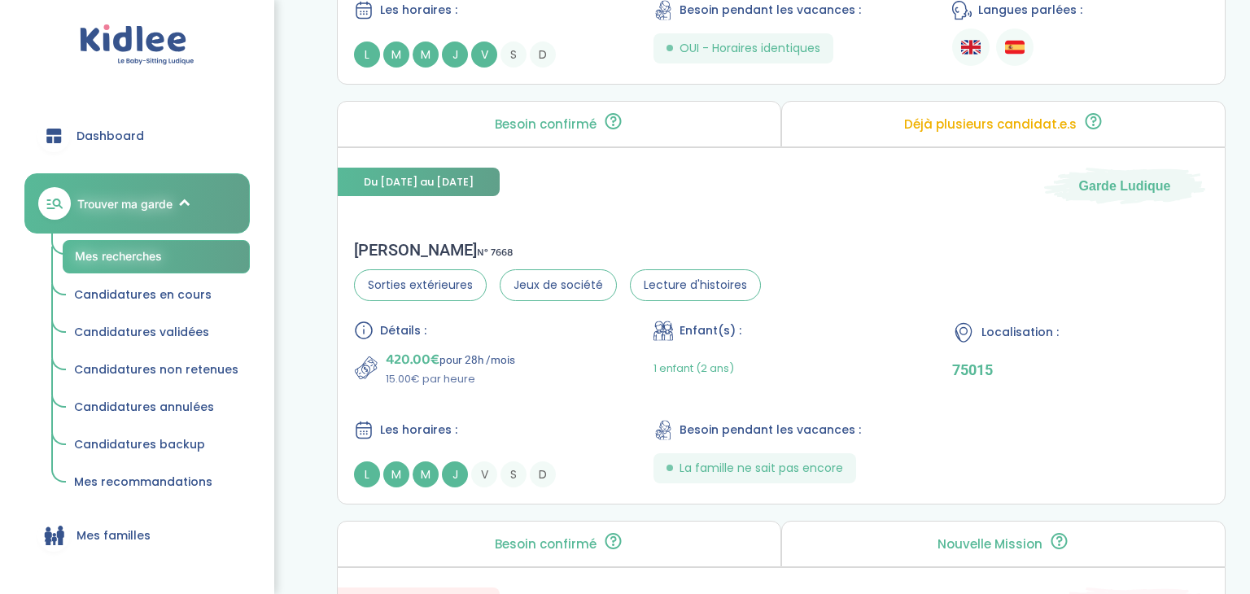
click at [94, 130] on span "Dashboard" at bounding box center [111, 136] width 68 height 17
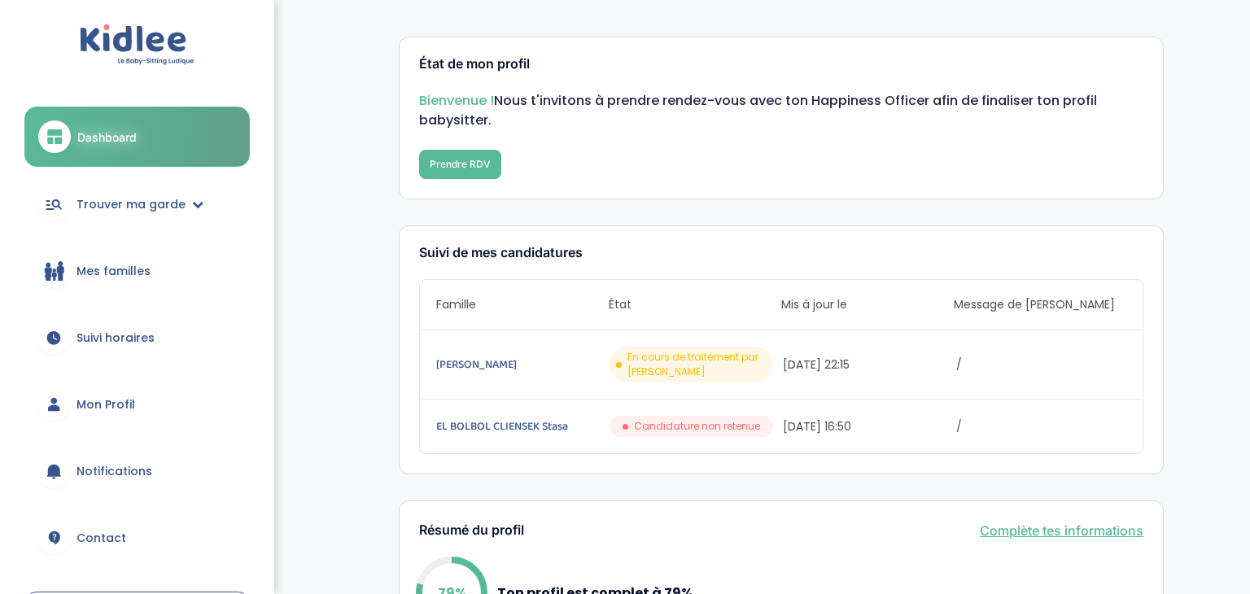
click at [124, 406] on span "Mon Profil" at bounding box center [106, 404] width 59 height 17
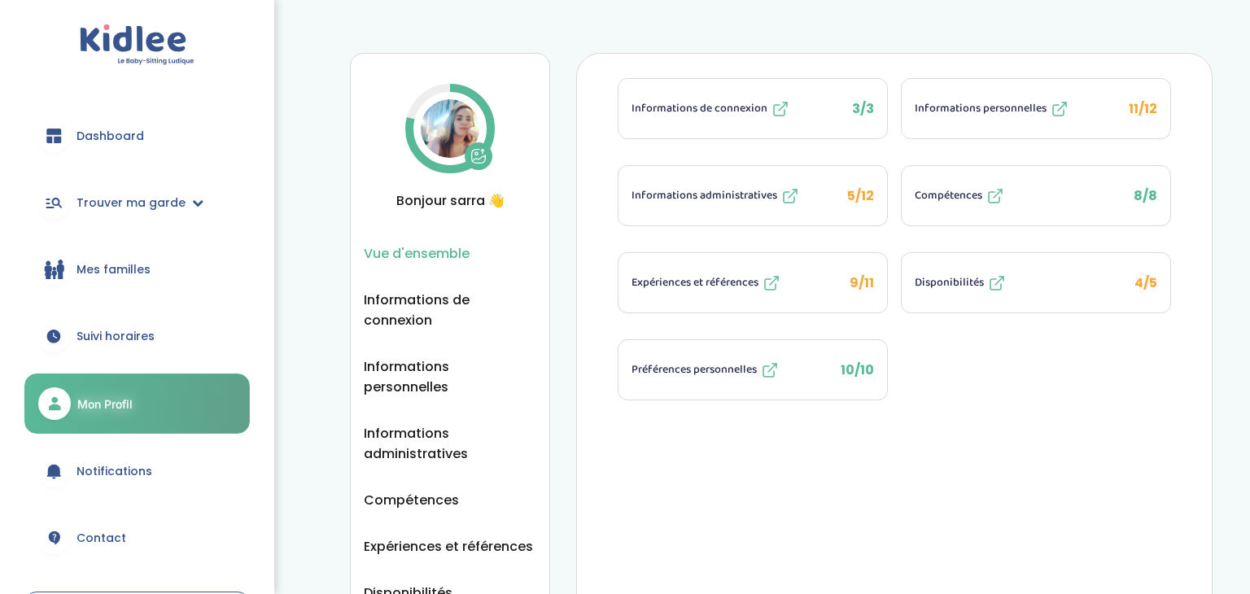
click at [962, 297] on button "Disponibilités 4/5" at bounding box center [1036, 282] width 269 height 59
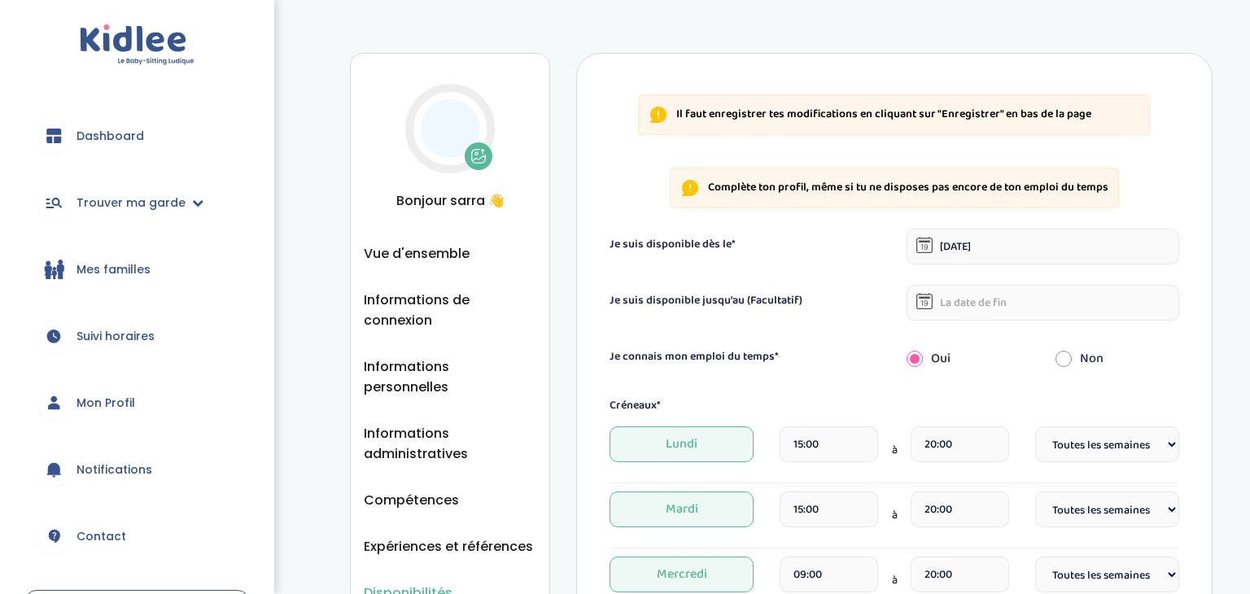
select select "1"
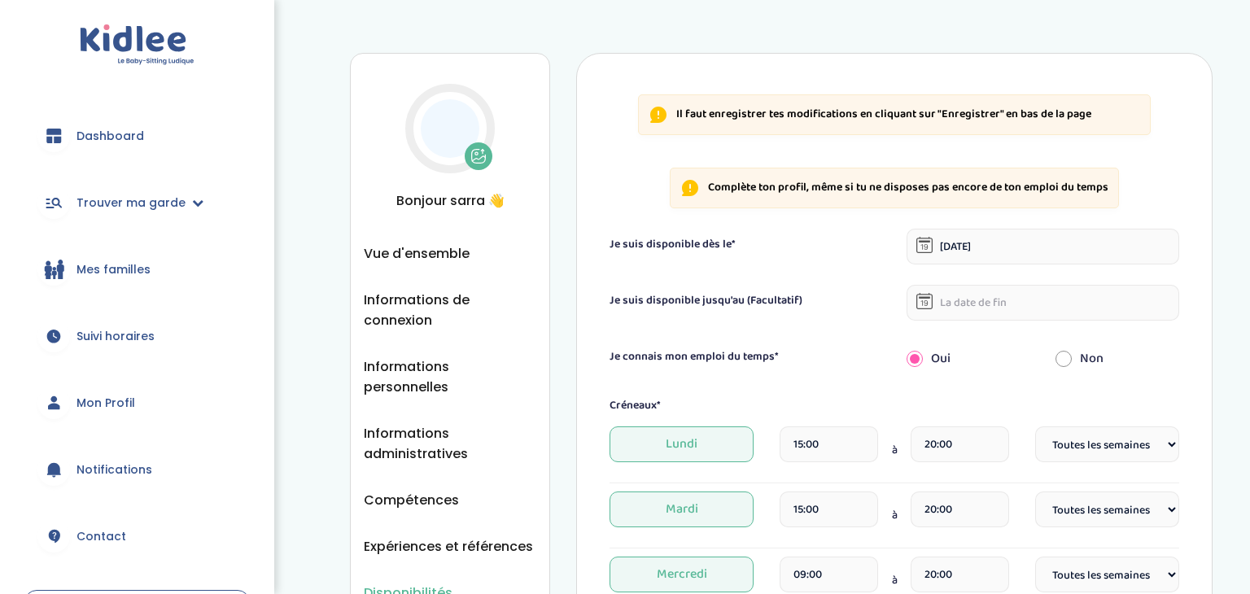
select select "1"
click at [949, 247] on input "[DATE]" at bounding box center [1043, 247] width 273 height 36
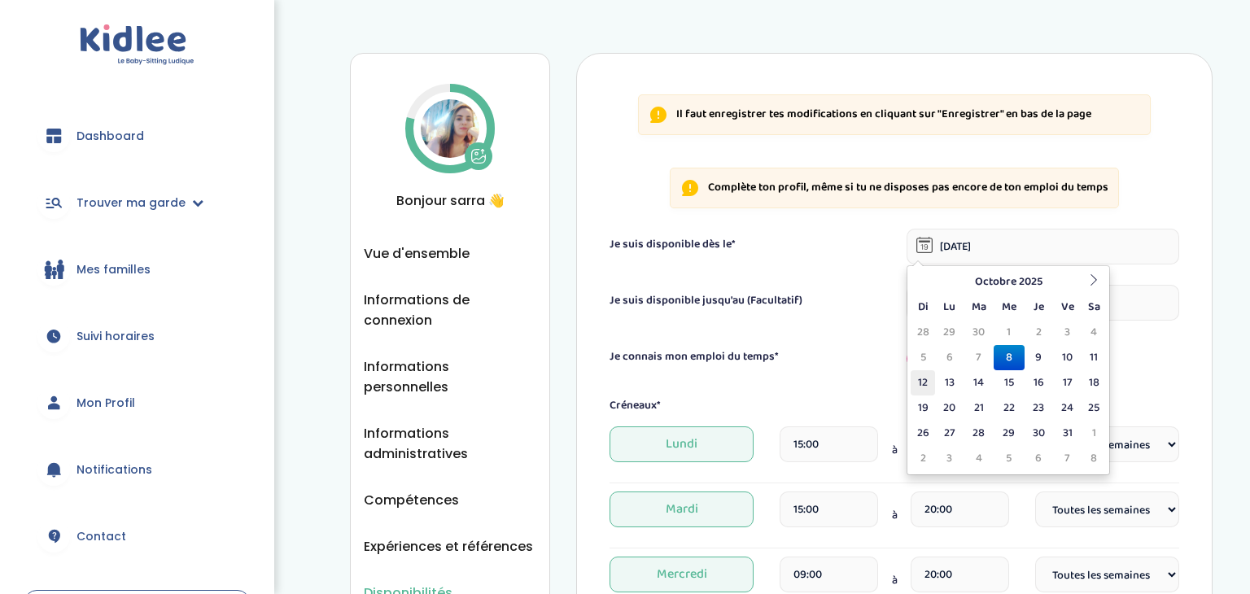
click at [933, 379] on td "12" at bounding box center [923, 382] width 24 height 25
type input "[DATE]"
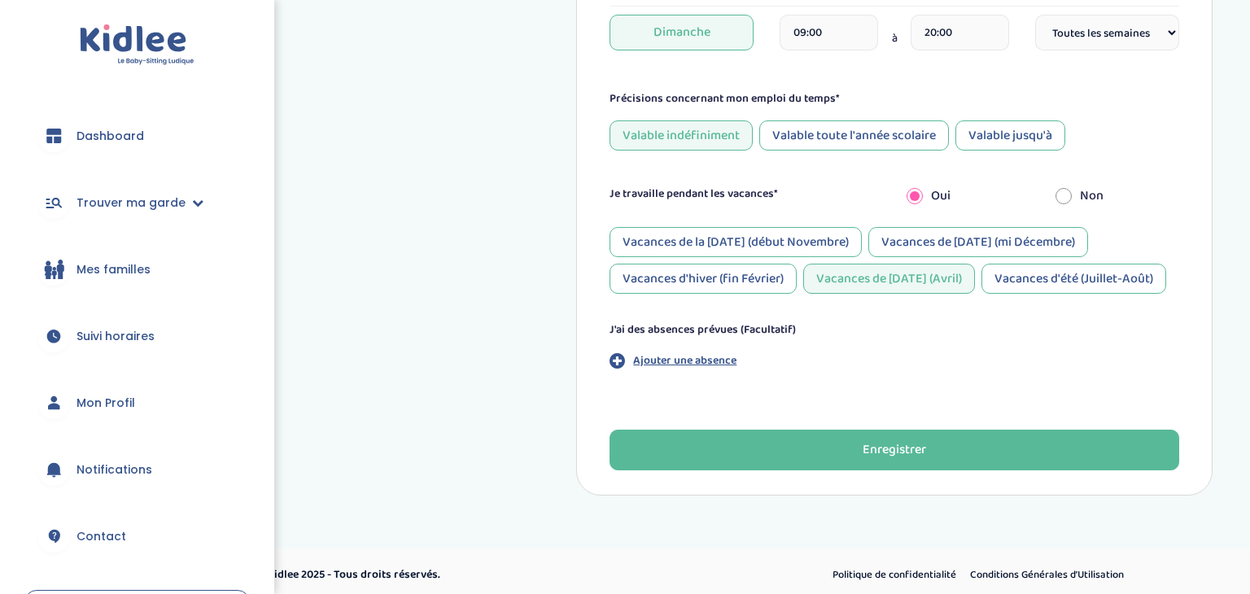
scroll to position [808, 0]
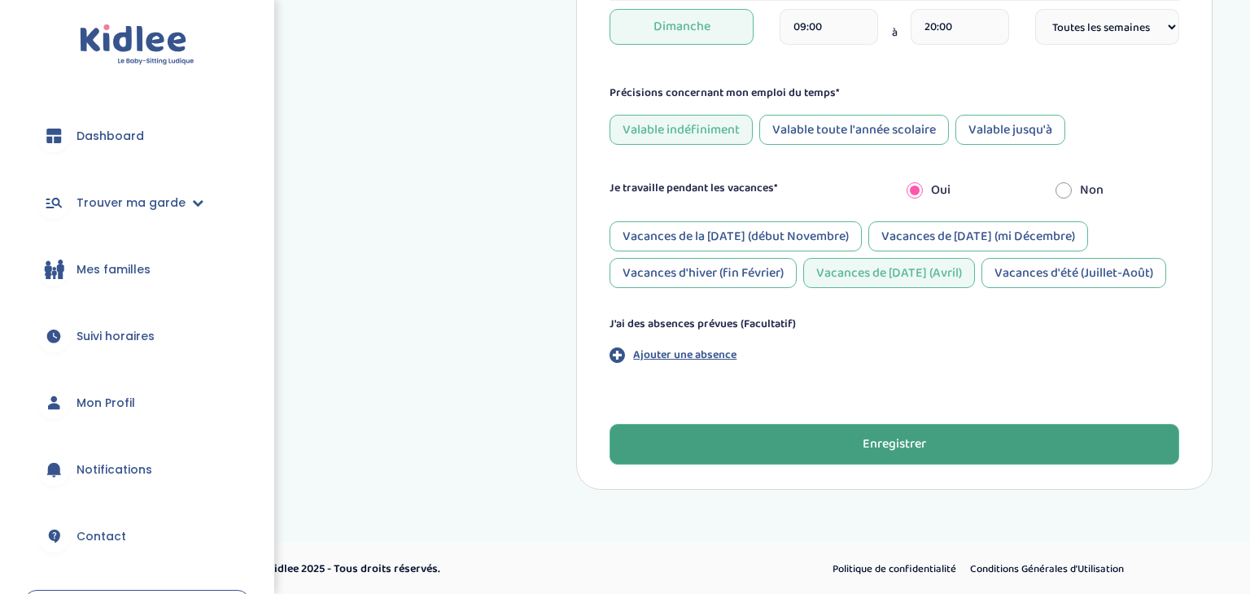
click at [847, 444] on button "Enregistrer" at bounding box center [895, 444] width 570 height 41
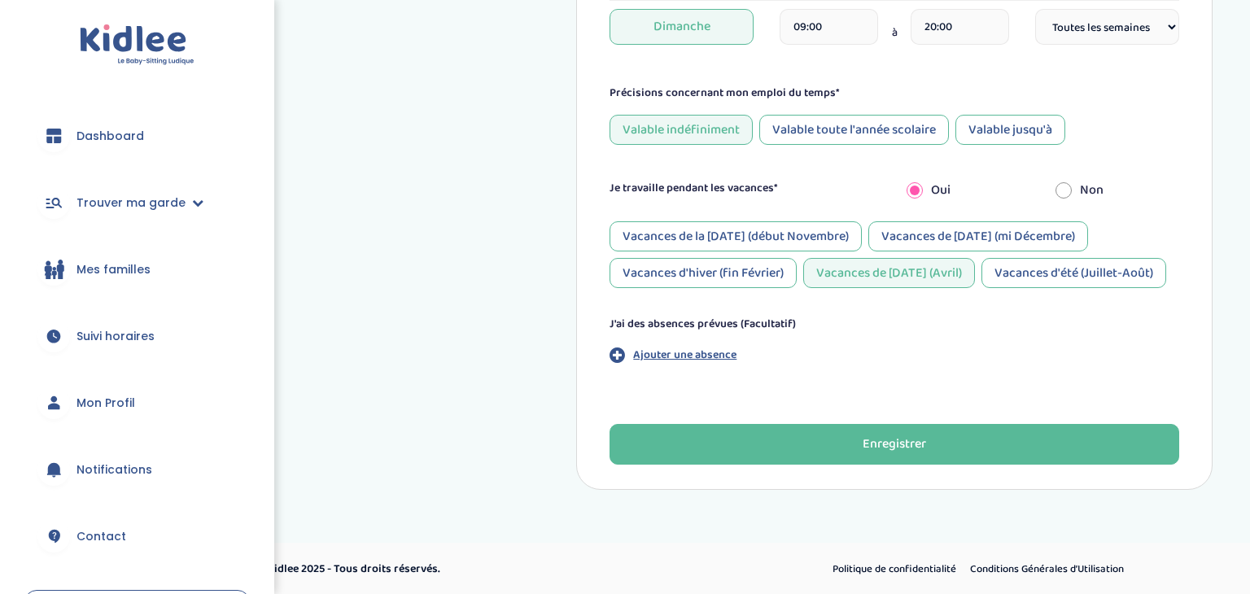
click at [107, 133] on span "Dashboard" at bounding box center [111, 136] width 68 height 17
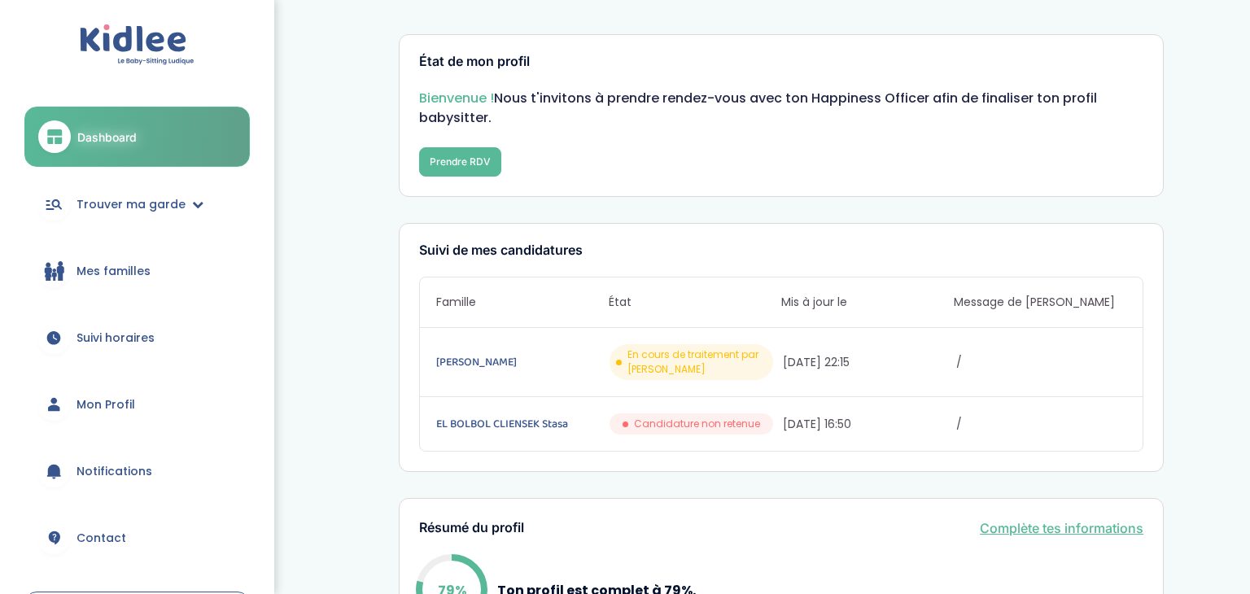
scroll to position [3, 0]
click at [506, 359] on link "Fournière Caroline" at bounding box center [521, 361] width 170 height 18
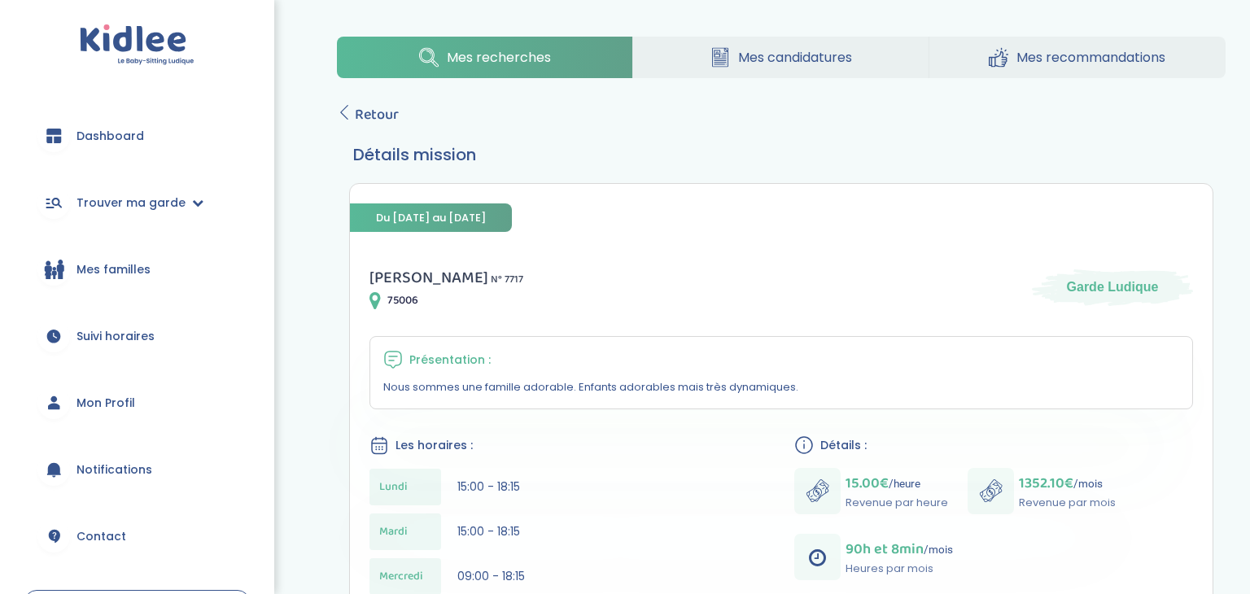
click at [755, 67] on link "Mes candidatures" at bounding box center [780, 58] width 295 height 42
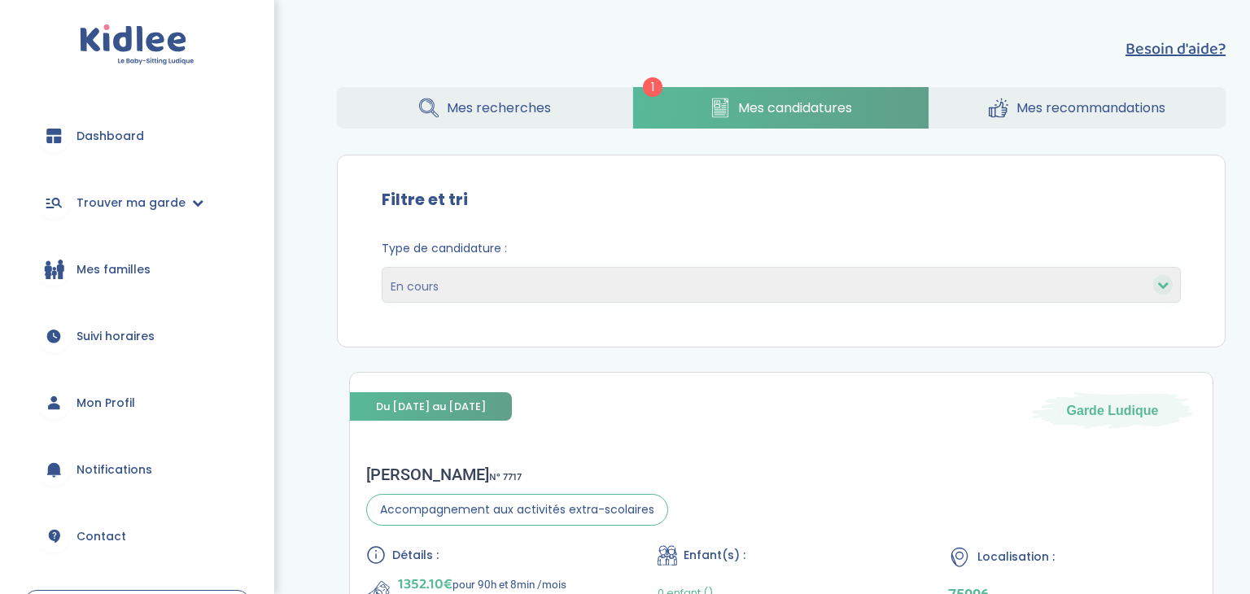
click at [433, 98] on icon at bounding box center [429, 108] width 20 height 20
